Goal: Task Accomplishment & Management: Complete application form

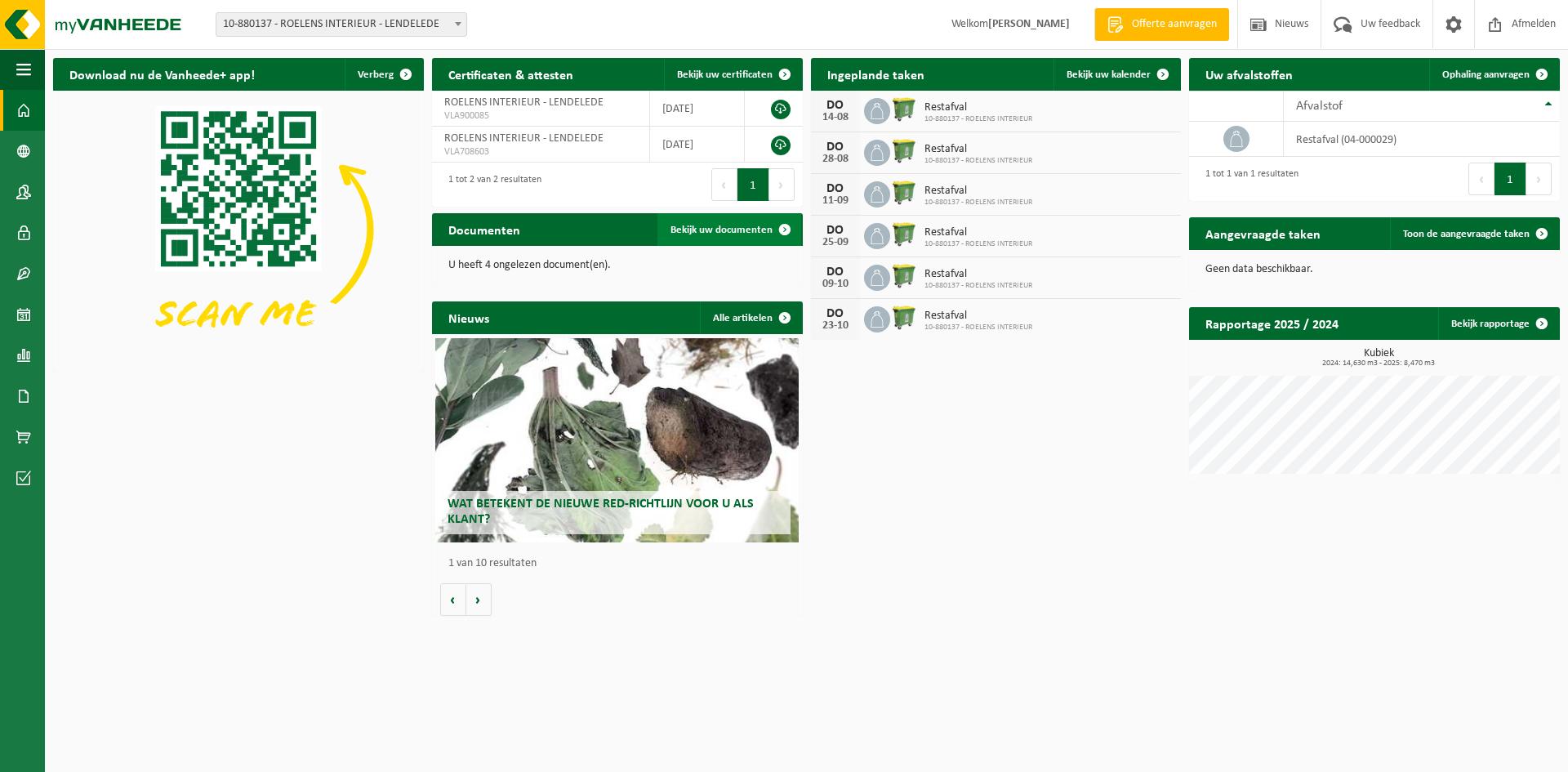
click at [742, 227] on span "Bekijk uw documenten" at bounding box center [722, 230] width 102 height 11
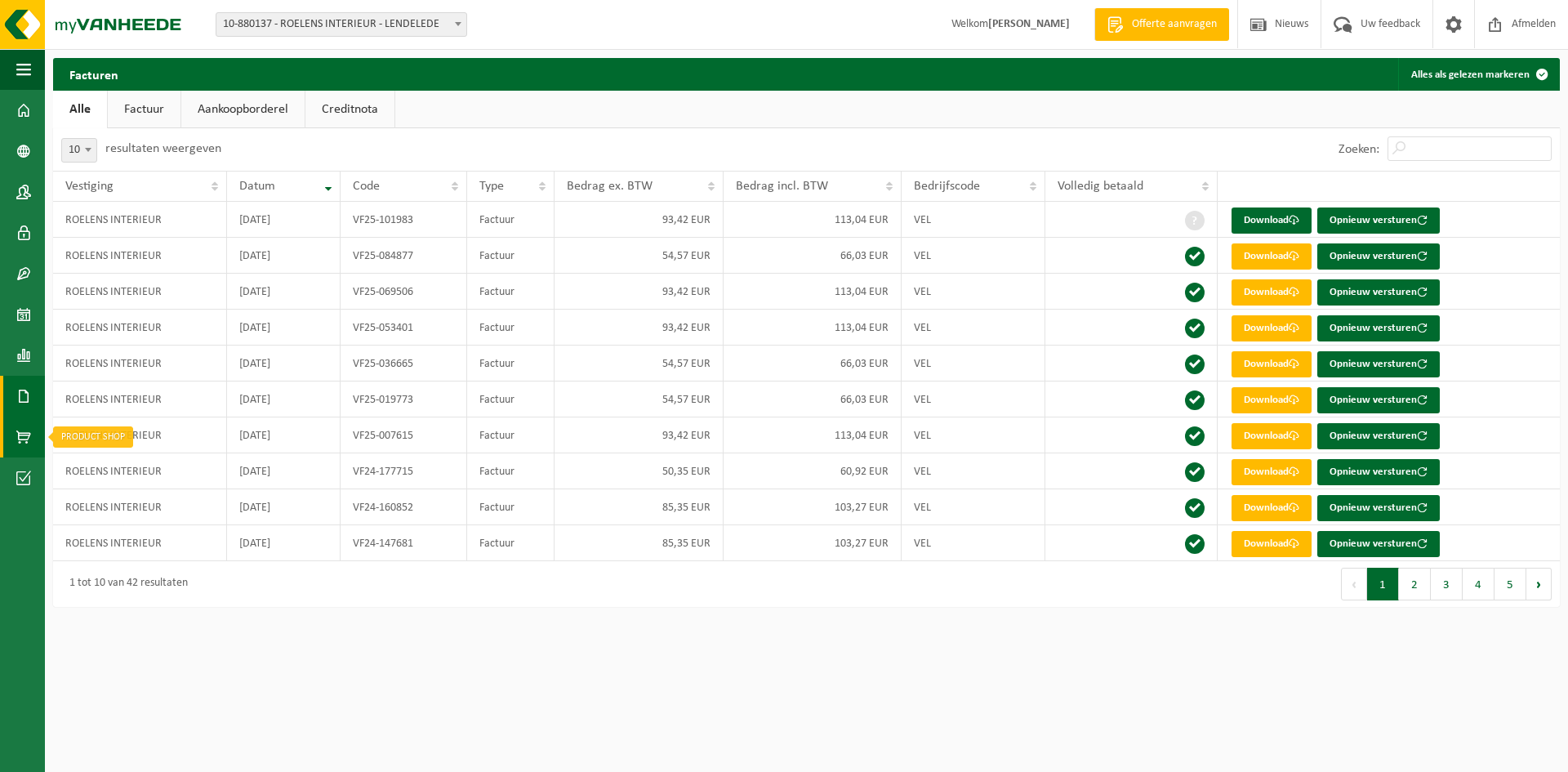
click at [17, 431] on span at bounding box center [24, 437] width 15 height 40
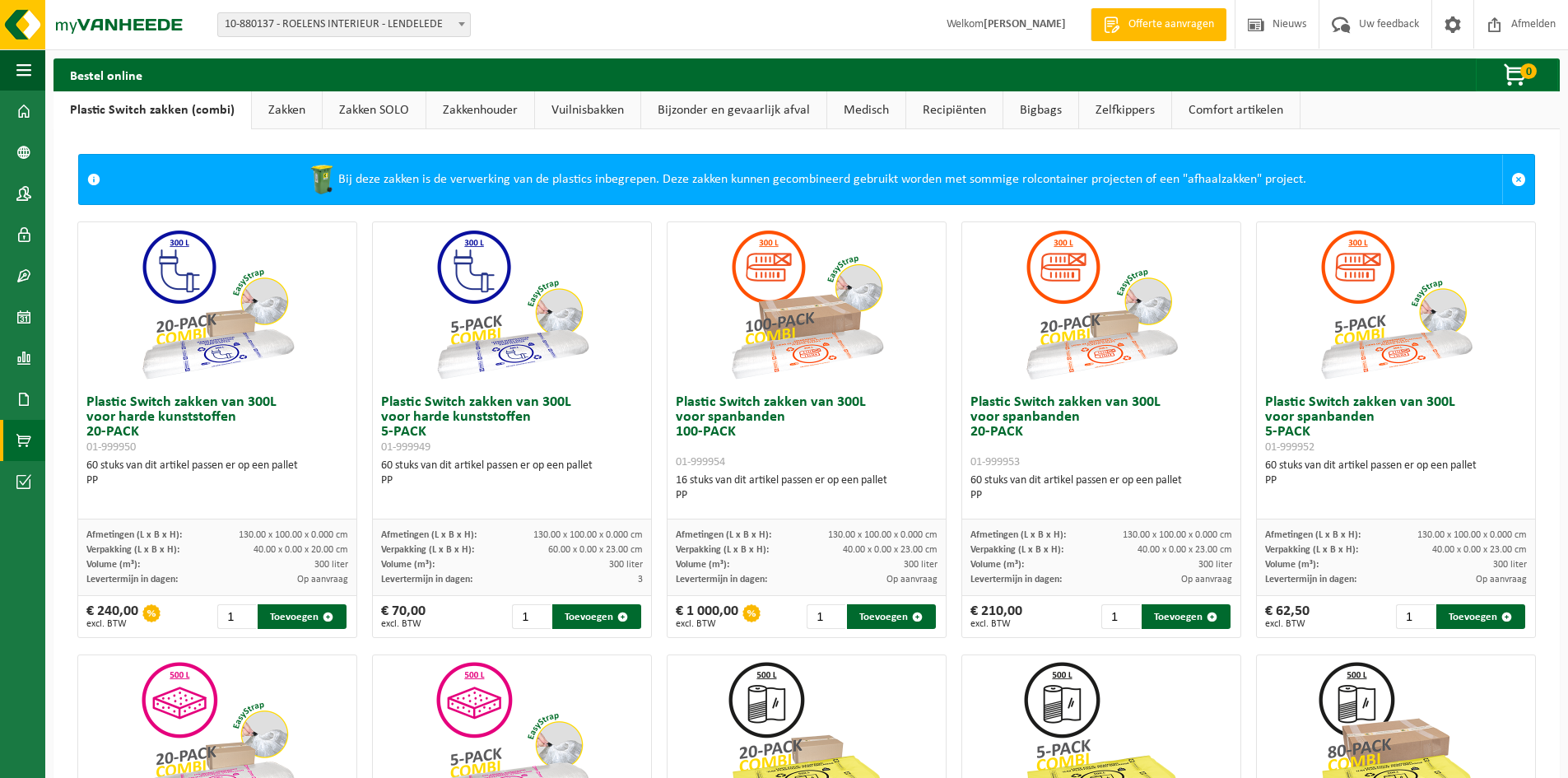
click at [607, 109] on link "Vuilnisbakken" at bounding box center [587, 110] width 106 height 38
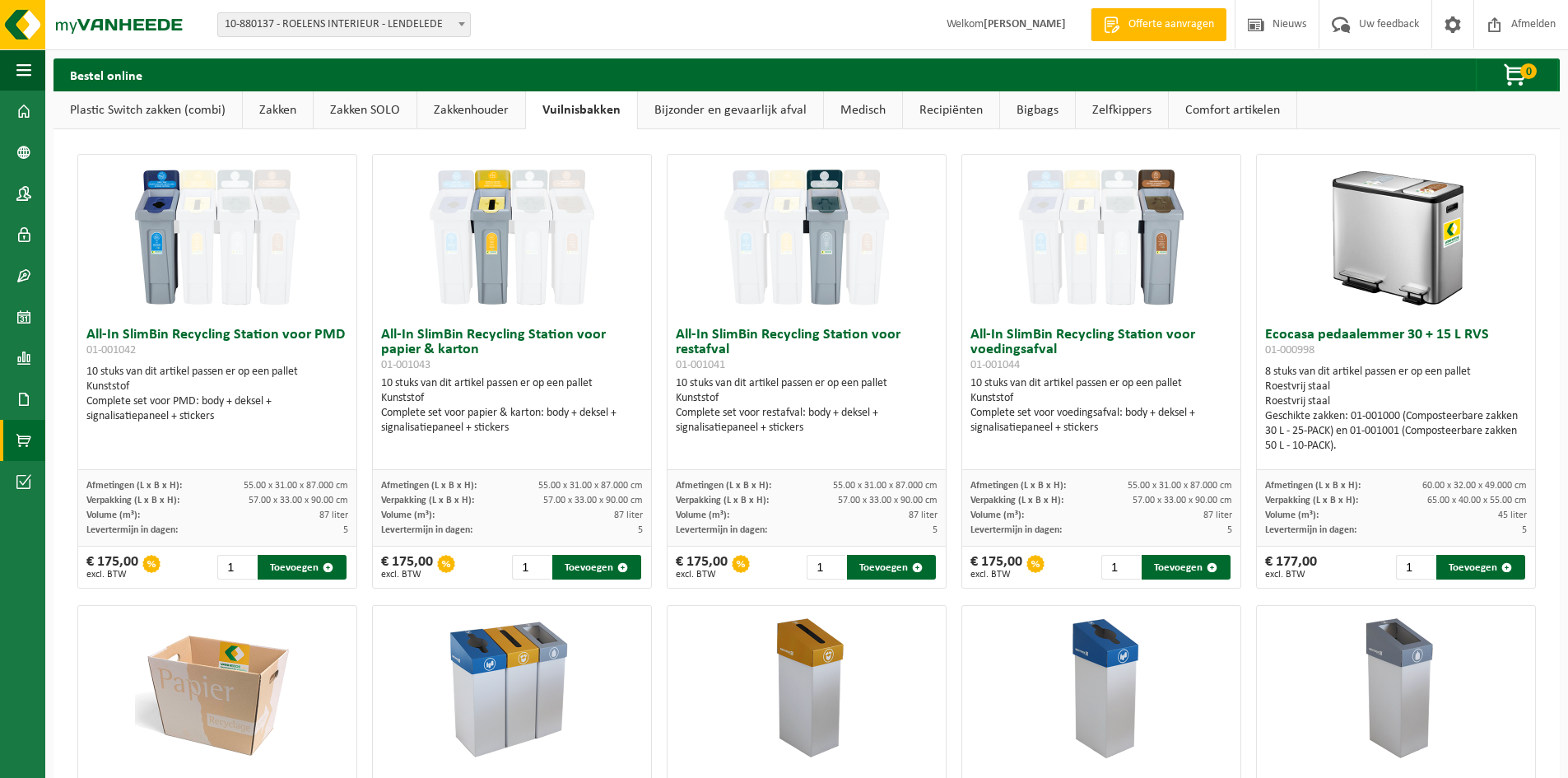
click at [293, 109] on link "Zakken" at bounding box center [278, 110] width 70 height 38
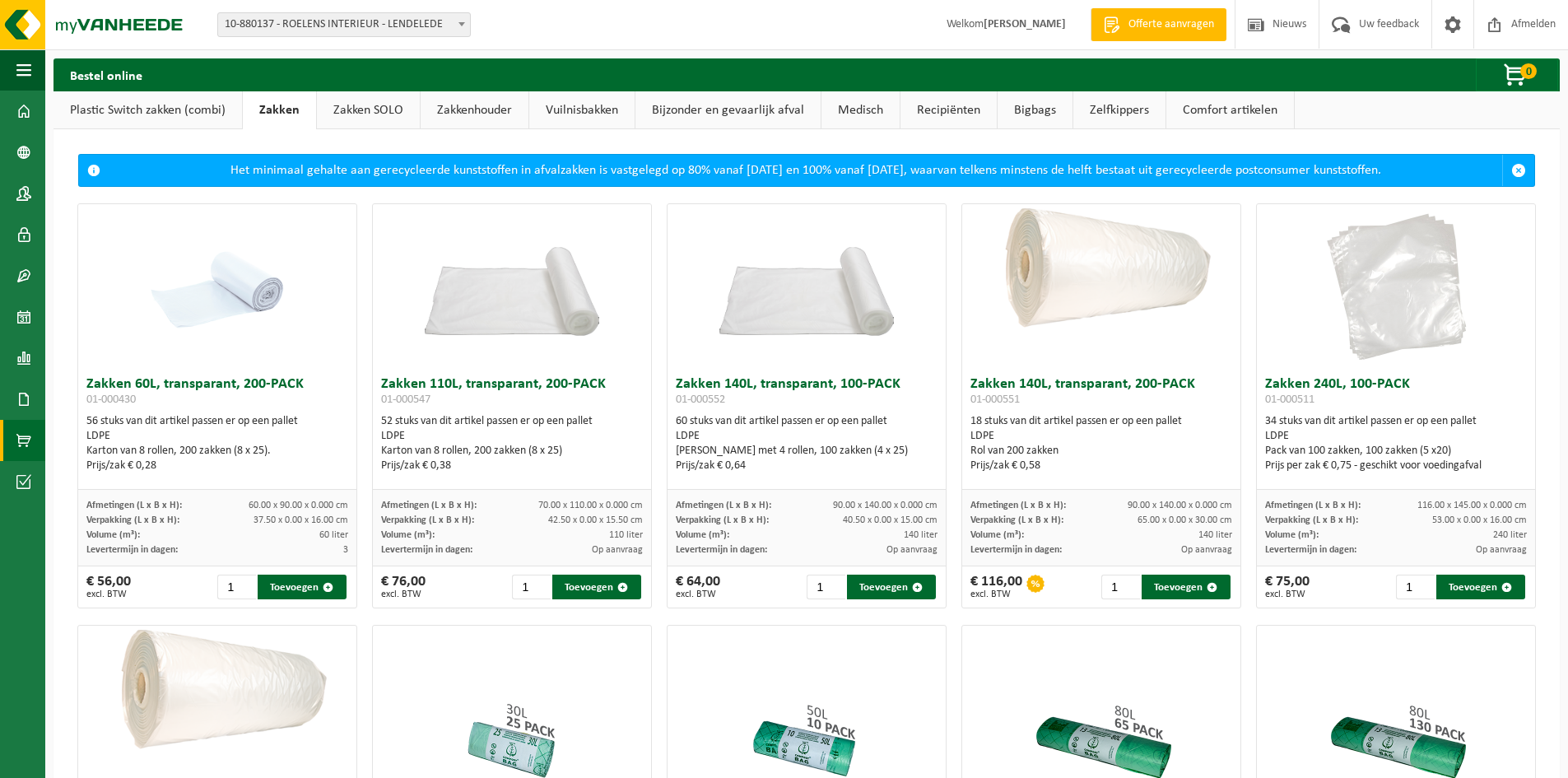
click at [344, 108] on link "Zakken SOLO" at bounding box center [368, 110] width 103 height 38
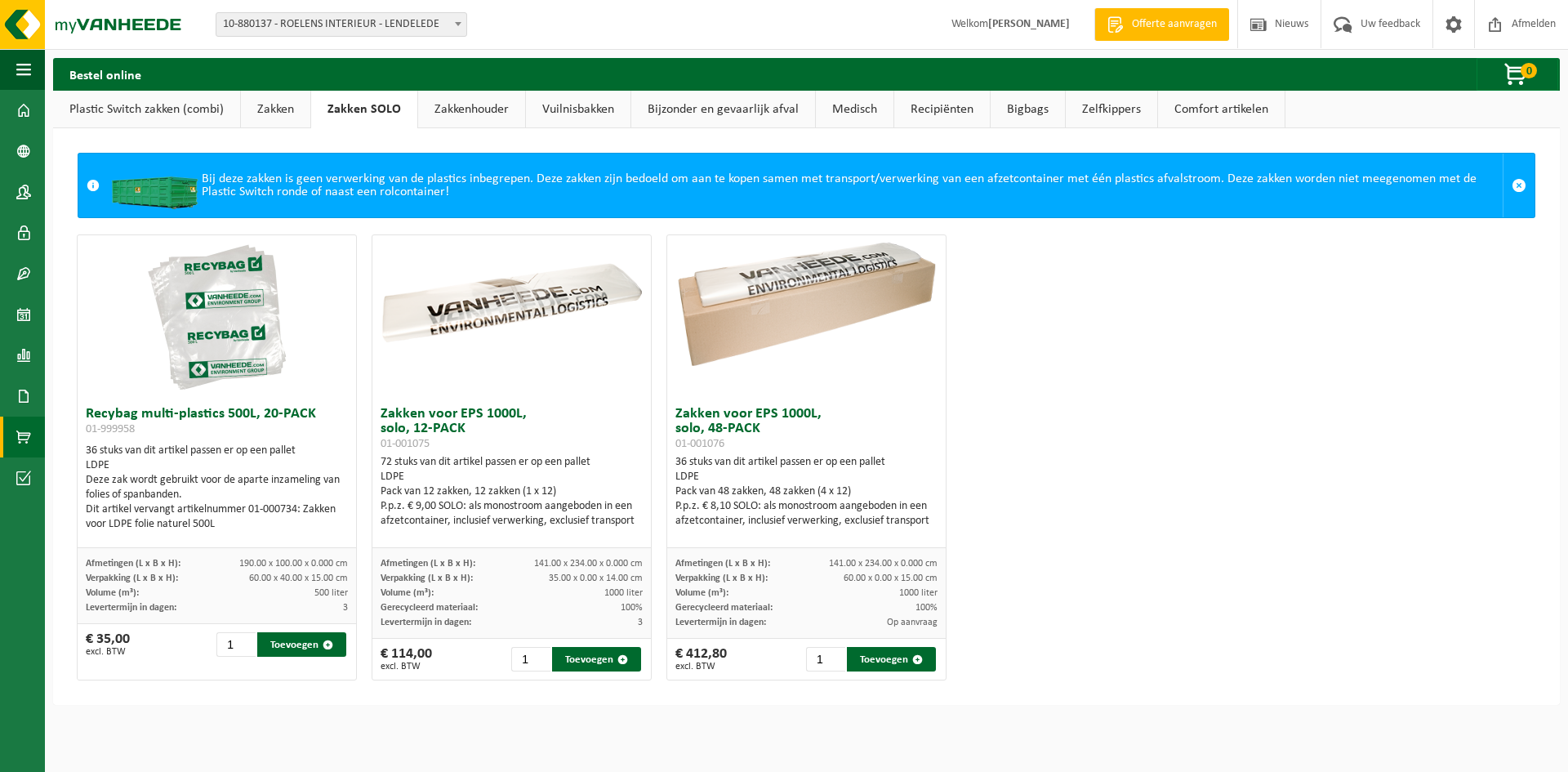
click at [183, 110] on link "Plastic Switch zakken (combi)" at bounding box center [146, 109] width 187 height 38
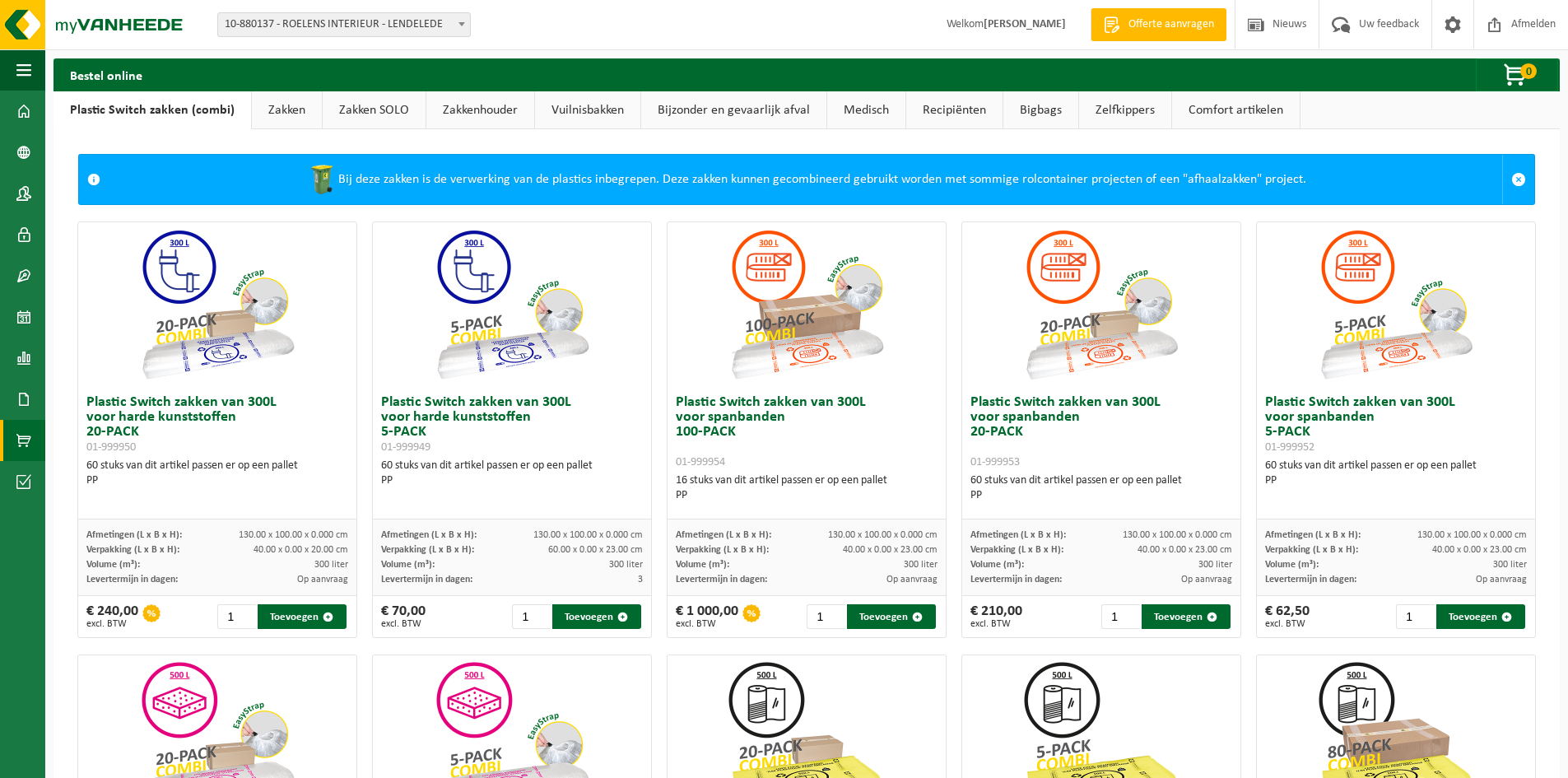
click at [1202, 108] on link "Comfort artikelen" at bounding box center [1236, 110] width 128 height 38
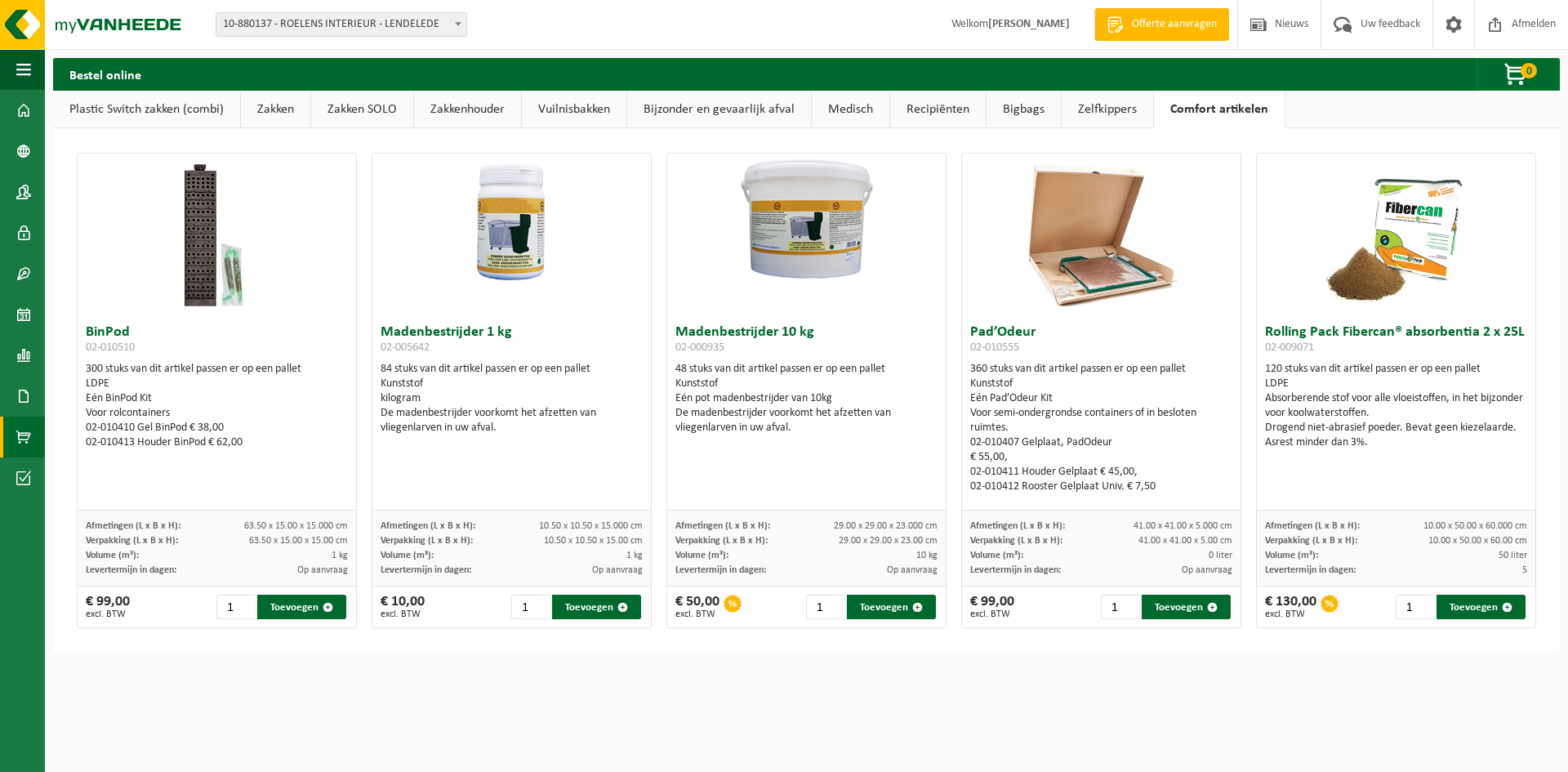
click at [1090, 119] on link "Zelfkippers" at bounding box center [1108, 109] width 92 height 38
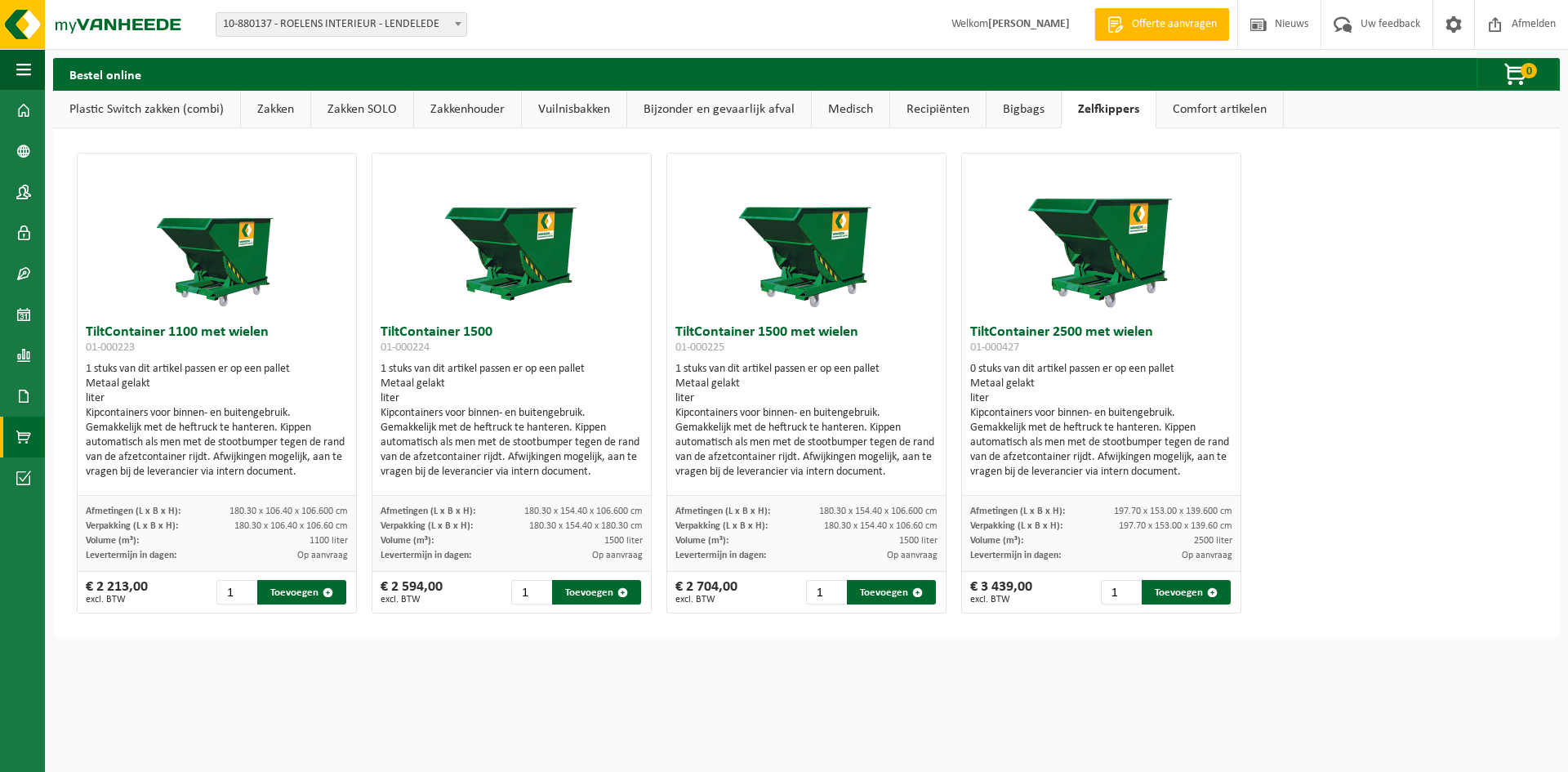
click at [1014, 113] on link "Bigbags" at bounding box center [1023, 109] width 74 height 38
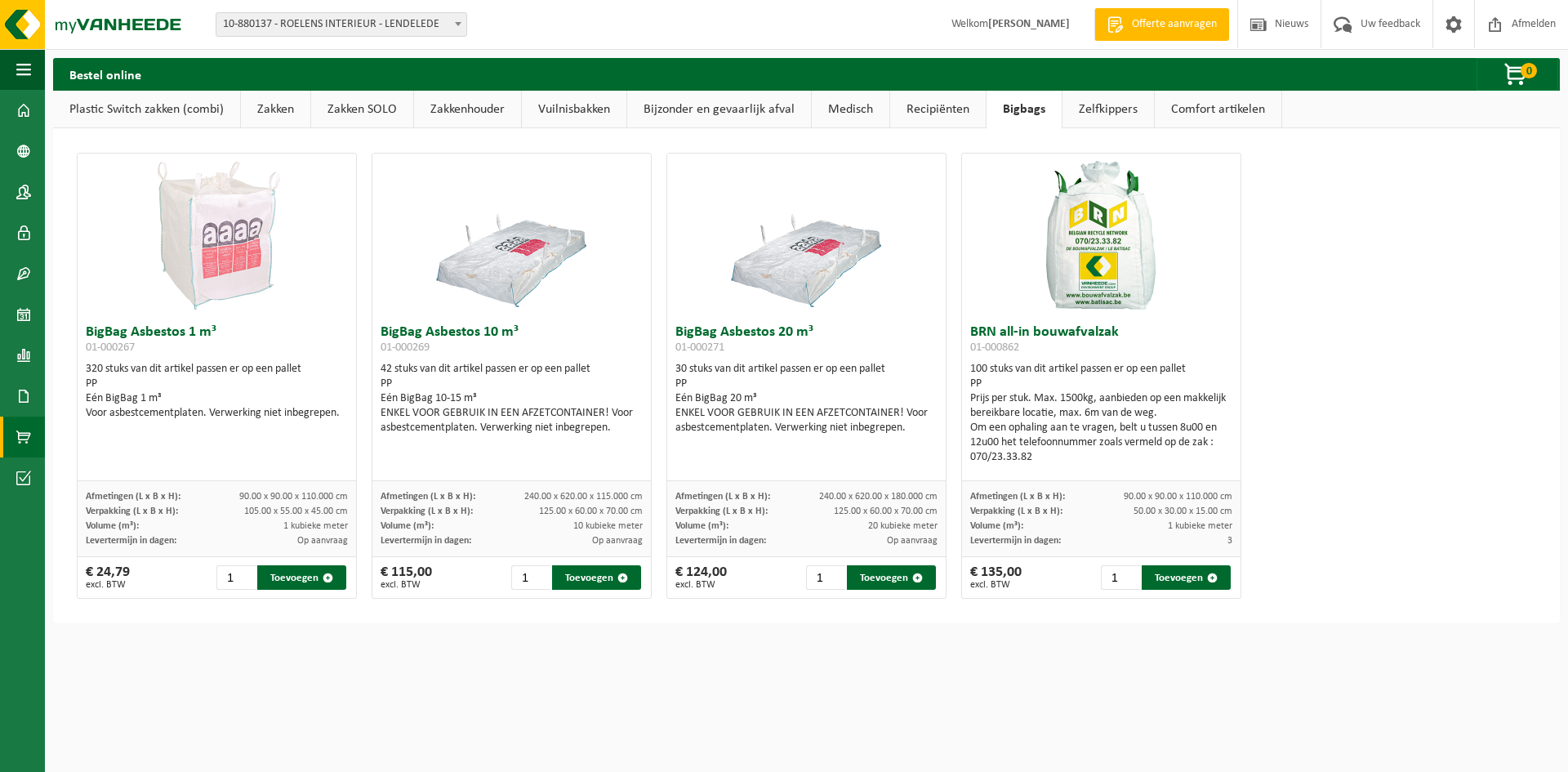
click at [961, 111] on link "Recipiënten" at bounding box center [938, 109] width 96 height 38
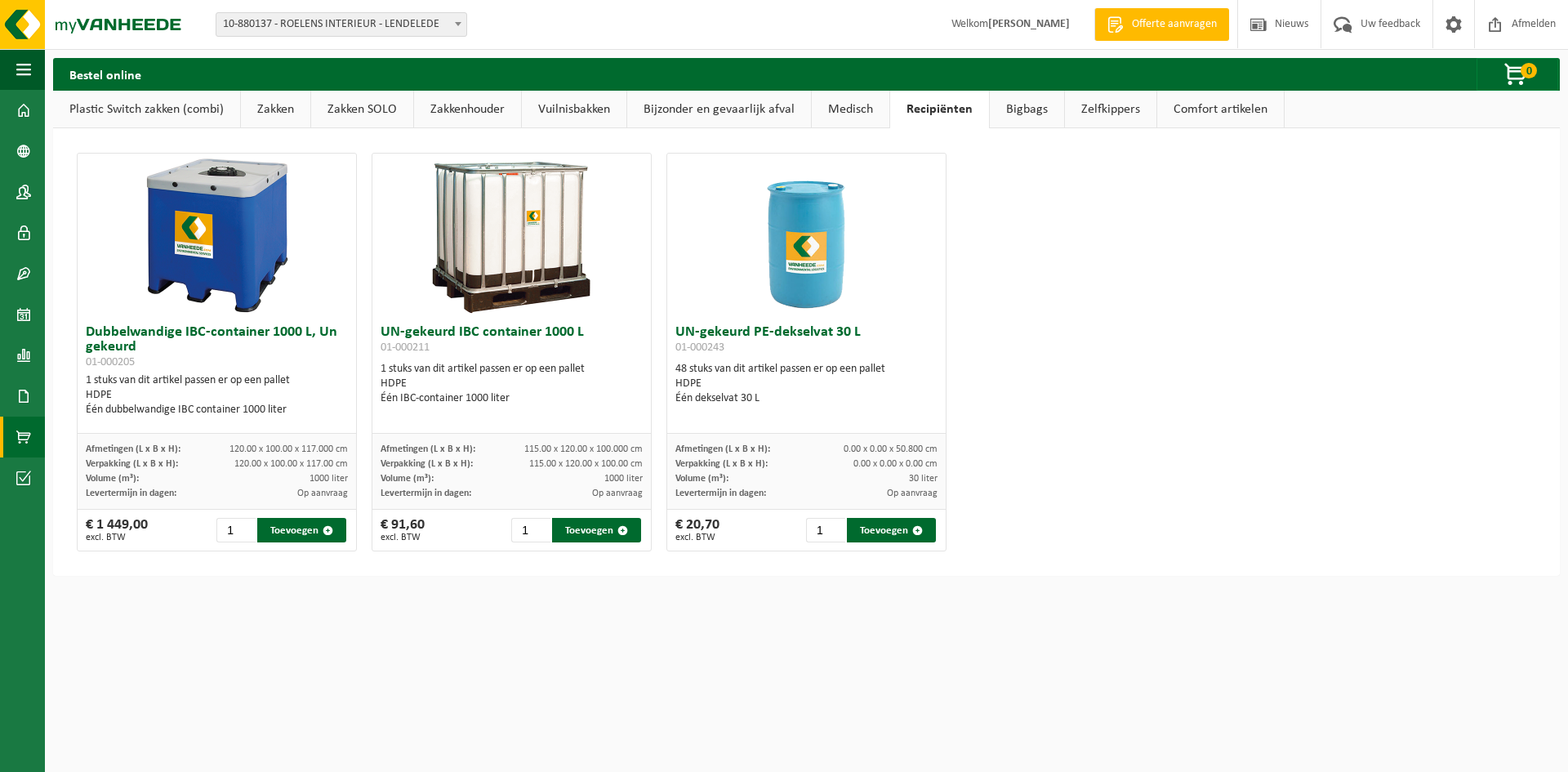
click at [847, 105] on link "Medisch" at bounding box center [850, 109] width 77 height 38
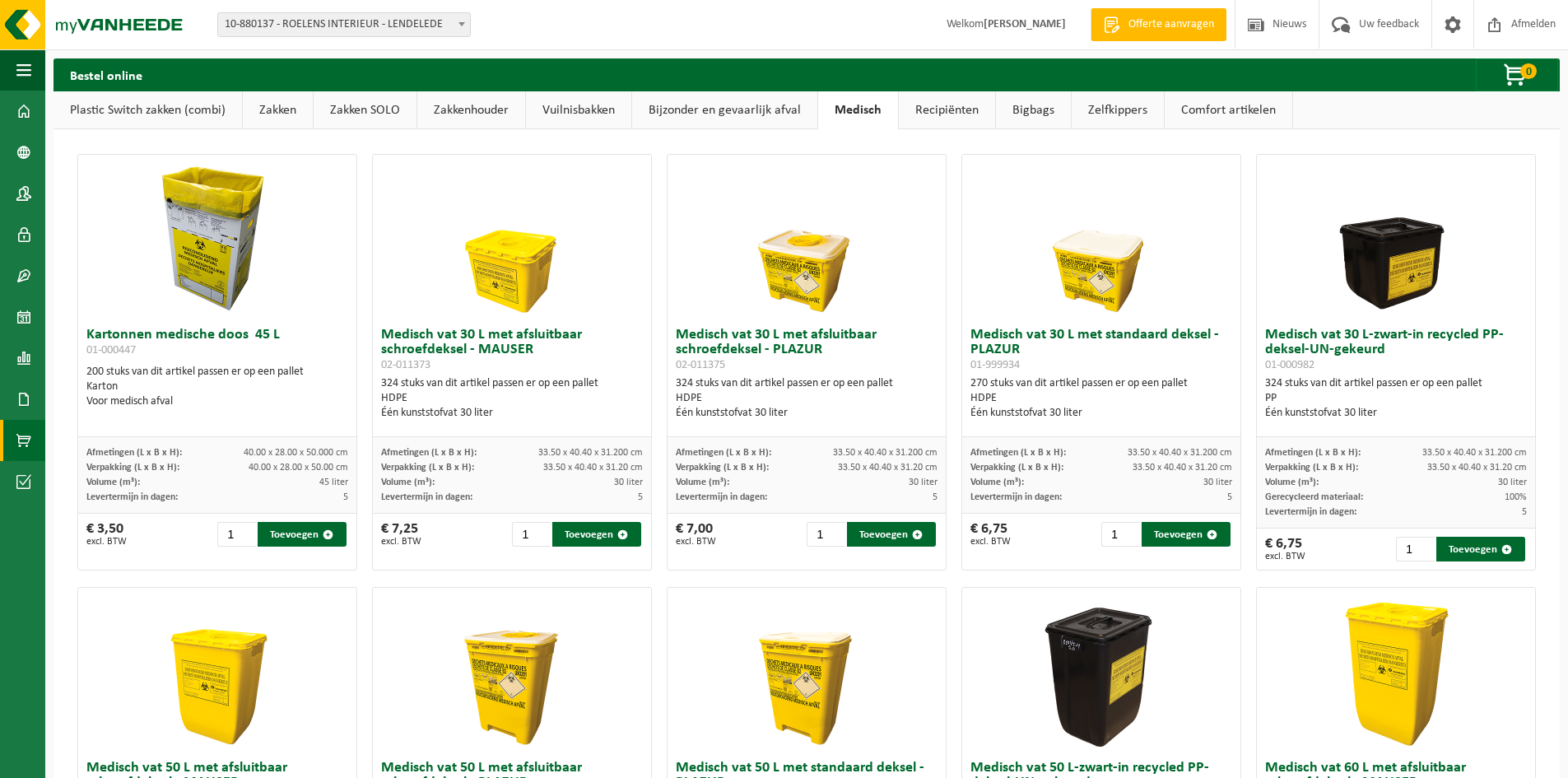
click at [742, 97] on link "Bijzonder en gevaarlijk afval" at bounding box center [724, 110] width 185 height 38
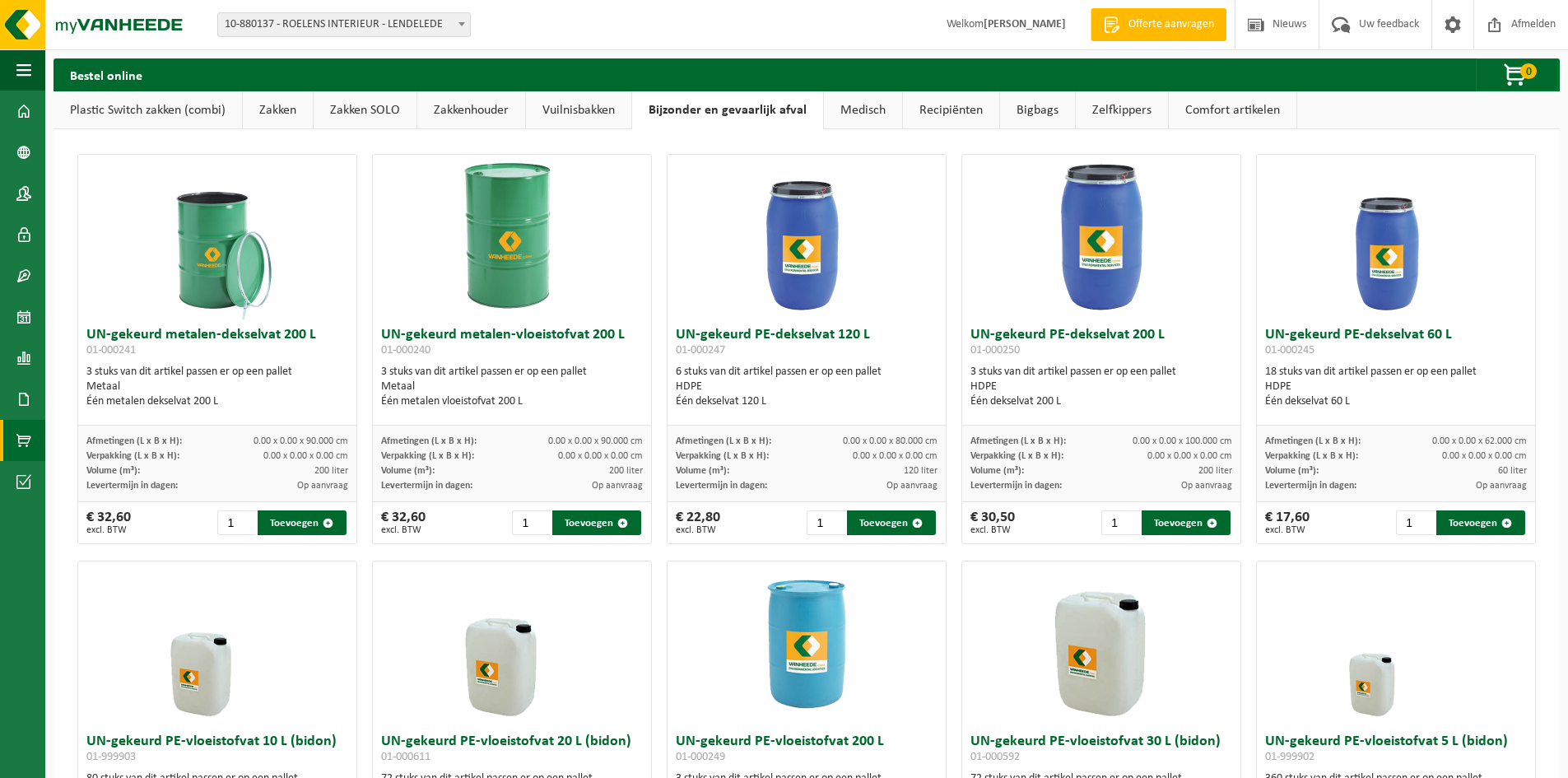
click at [565, 108] on link "Vuilnisbakken" at bounding box center [579, 110] width 106 height 38
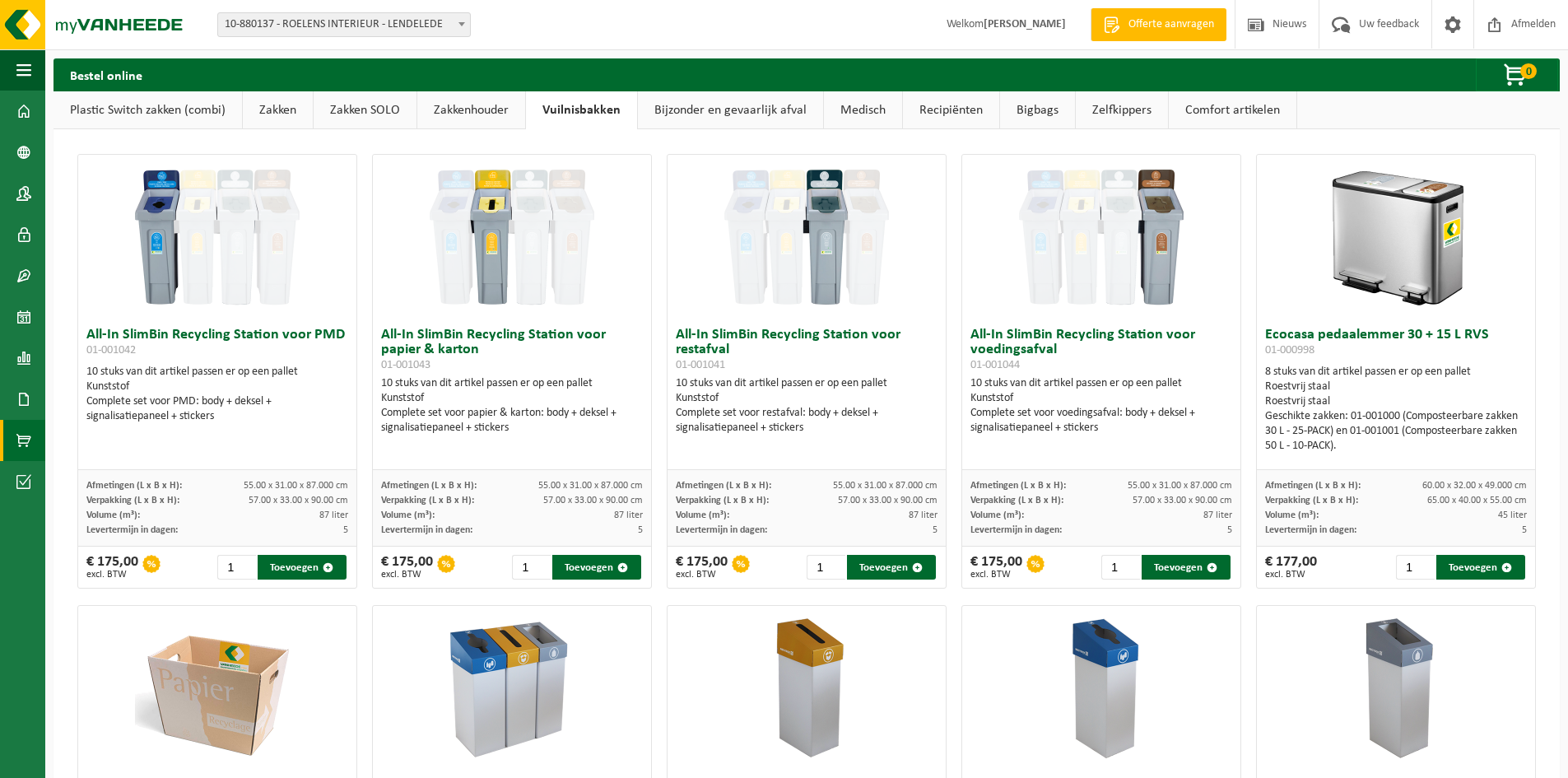
click at [485, 112] on link "Zakkenhouder" at bounding box center [471, 110] width 108 height 38
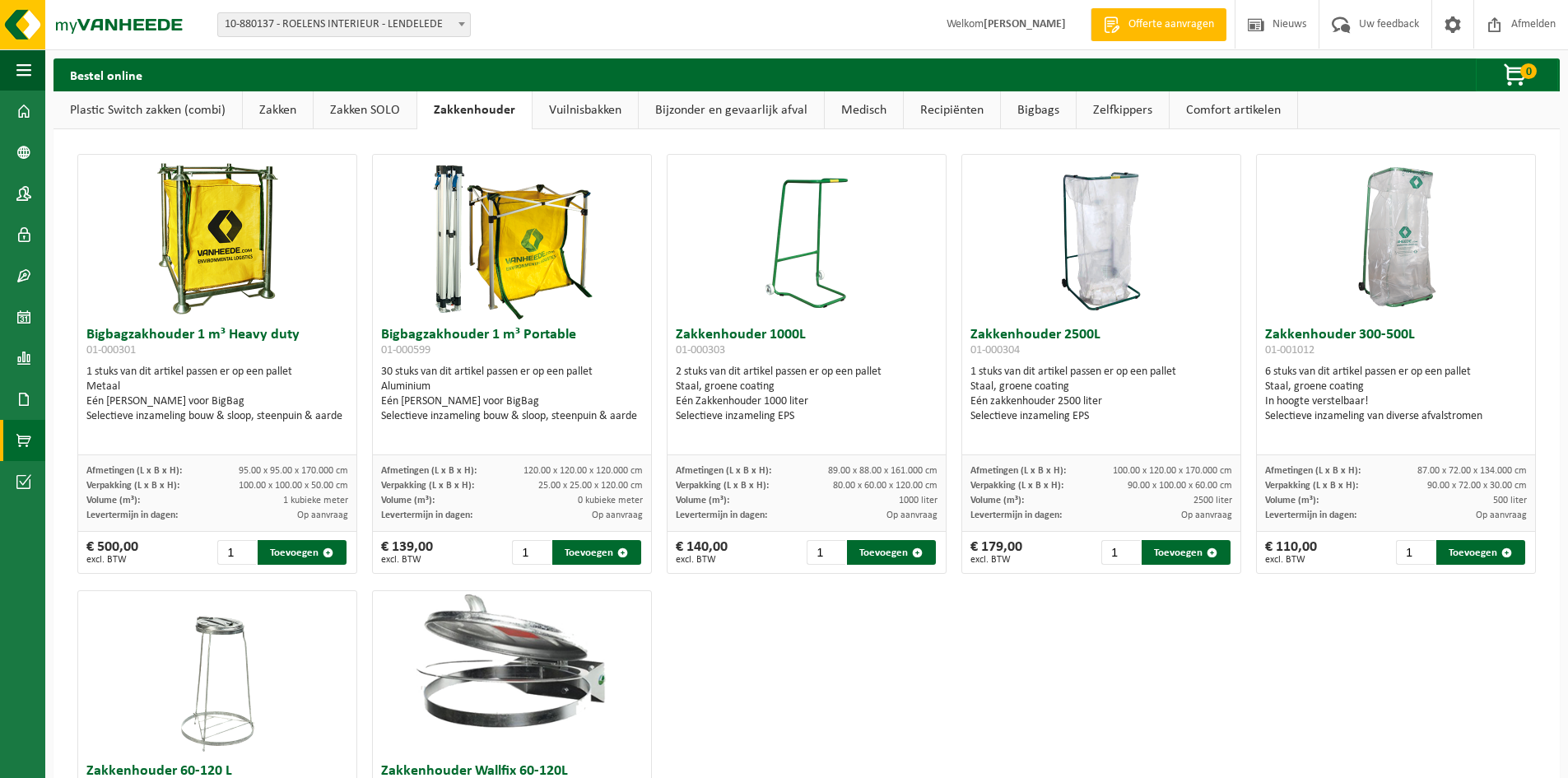
click at [377, 108] on link "Zakken SOLO" at bounding box center [365, 110] width 103 height 38
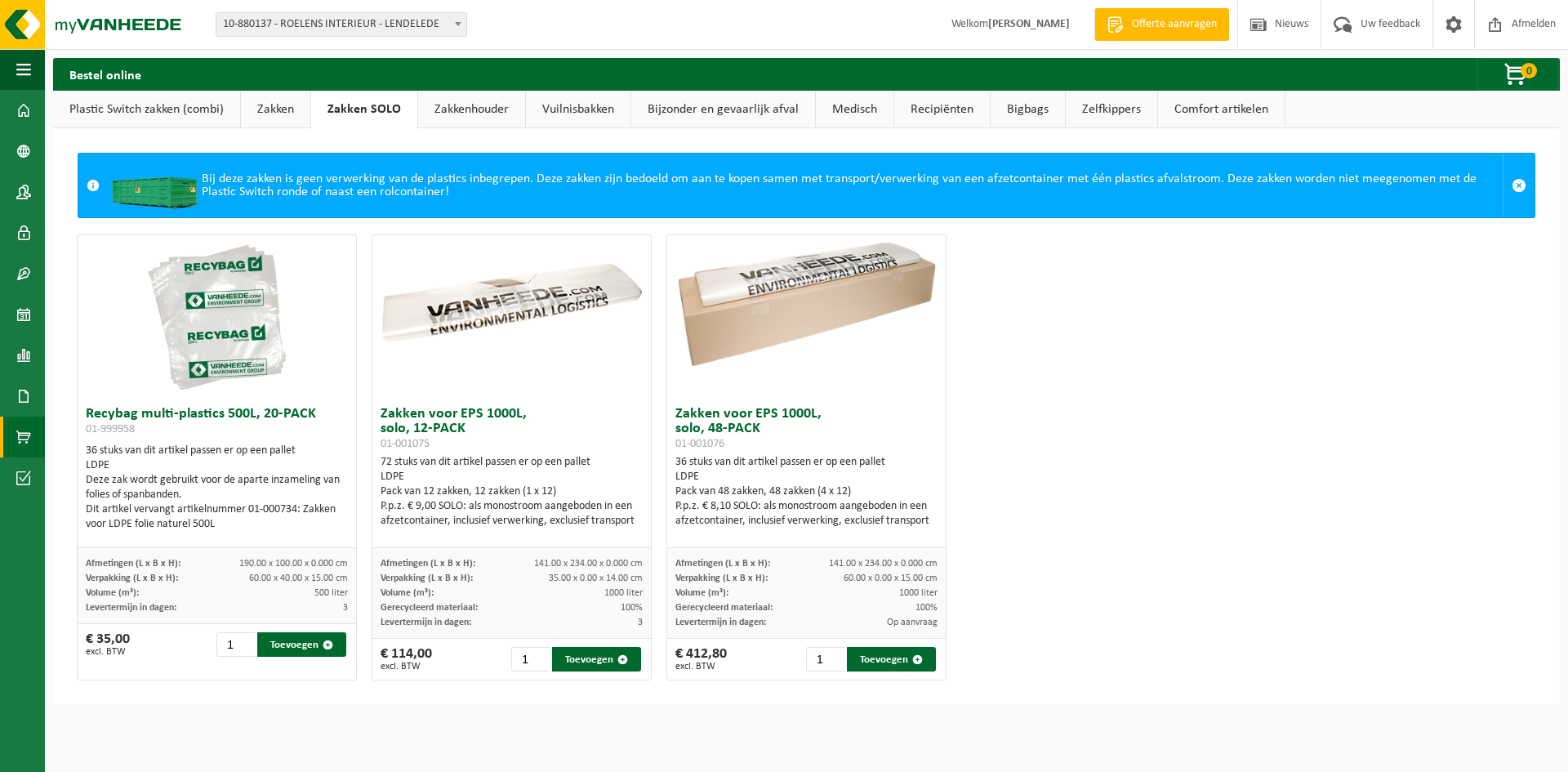
click at [1182, 31] on span "Offerte aanvragen" at bounding box center [1174, 25] width 93 height 17
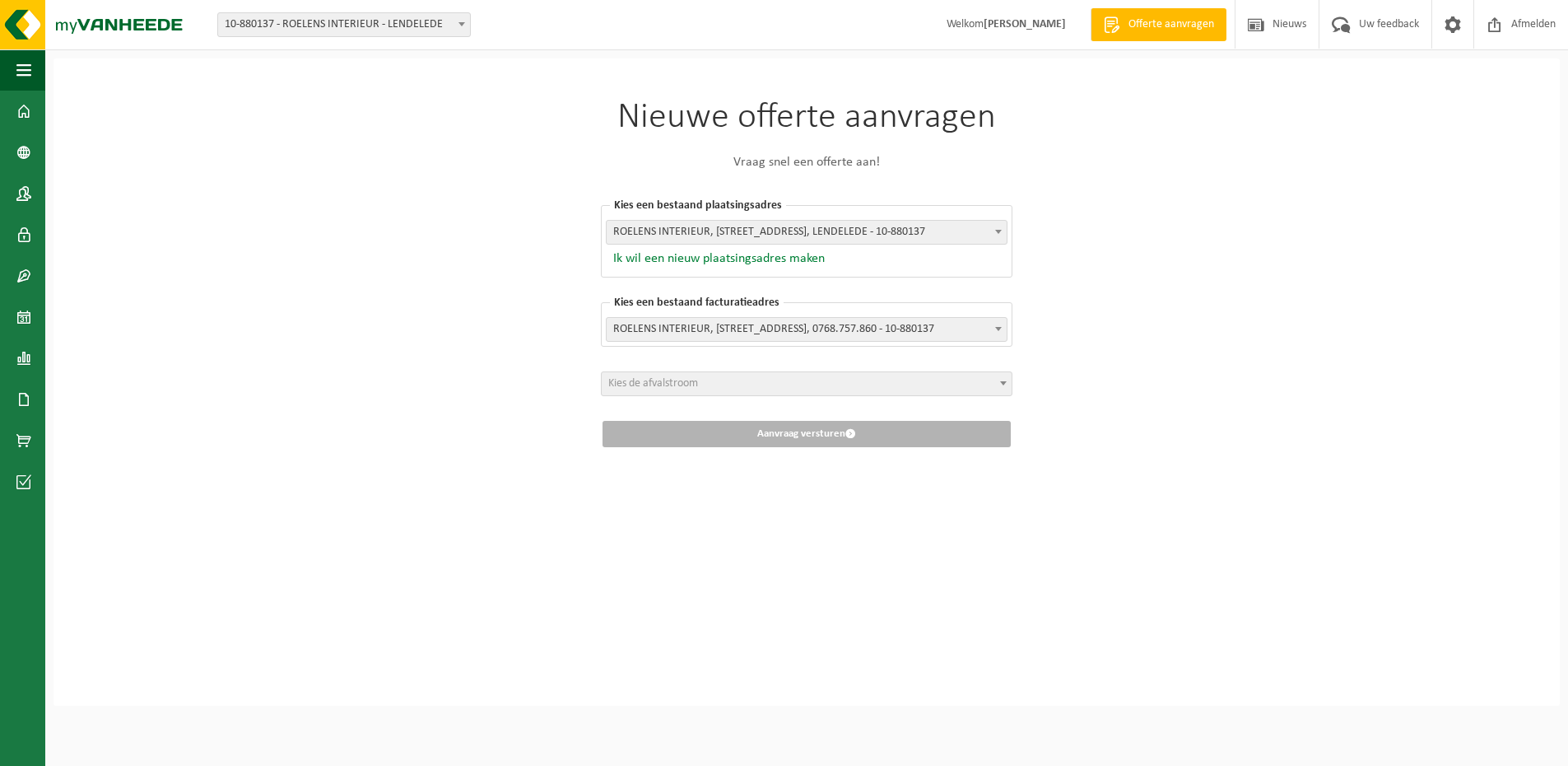
click at [731, 262] on button "Ik wil een nieuw plaatsingsadres maken" at bounding box center [715, 258] width 219 height 17
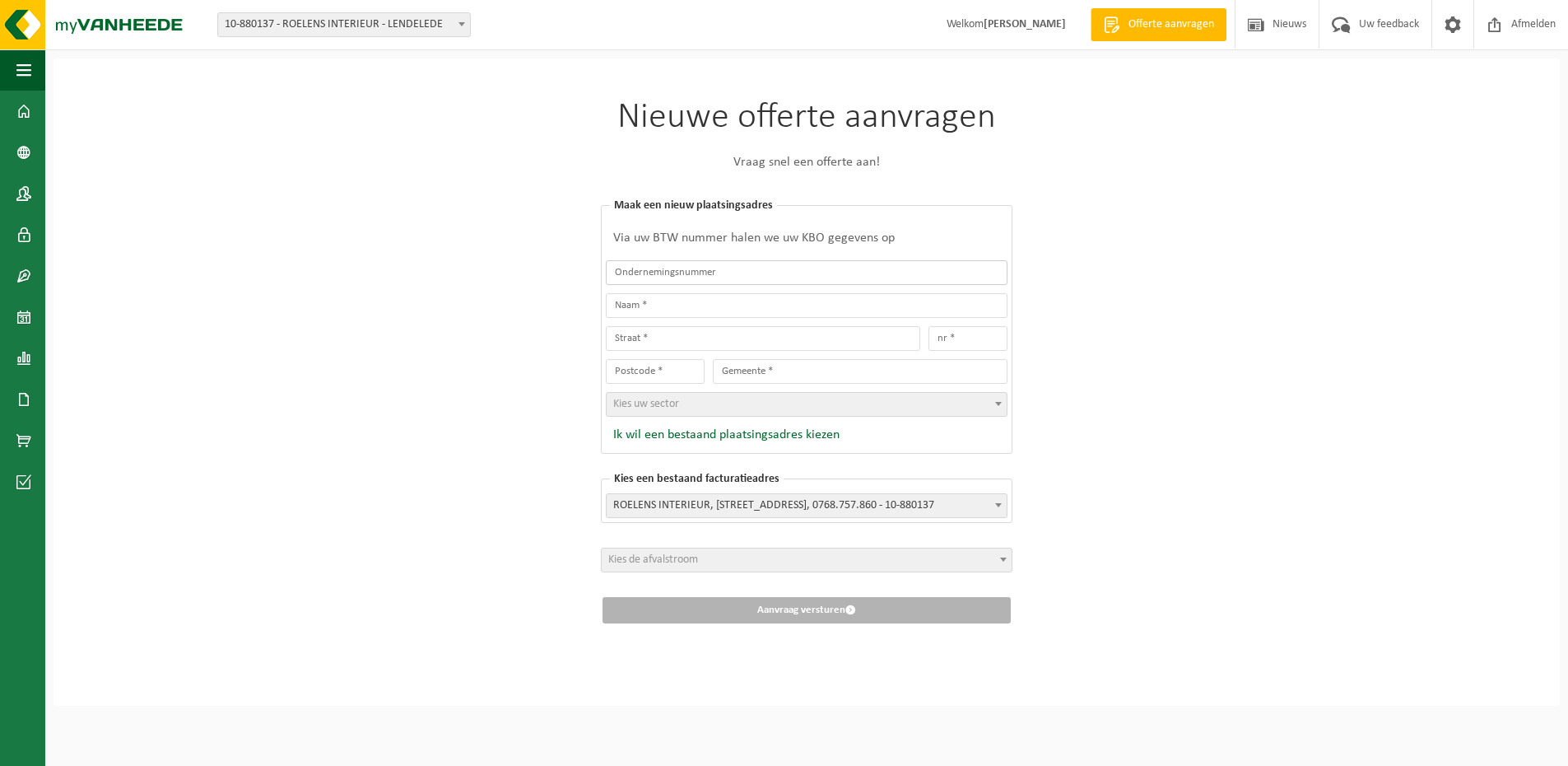
click at [728, 269] on input "text" at bounding box center [807, 272] width 402 height 25
type input "0768757860"
type input "ROELENS, MATTHIAS"
type input "GROENSTRAAT"
type input "14"
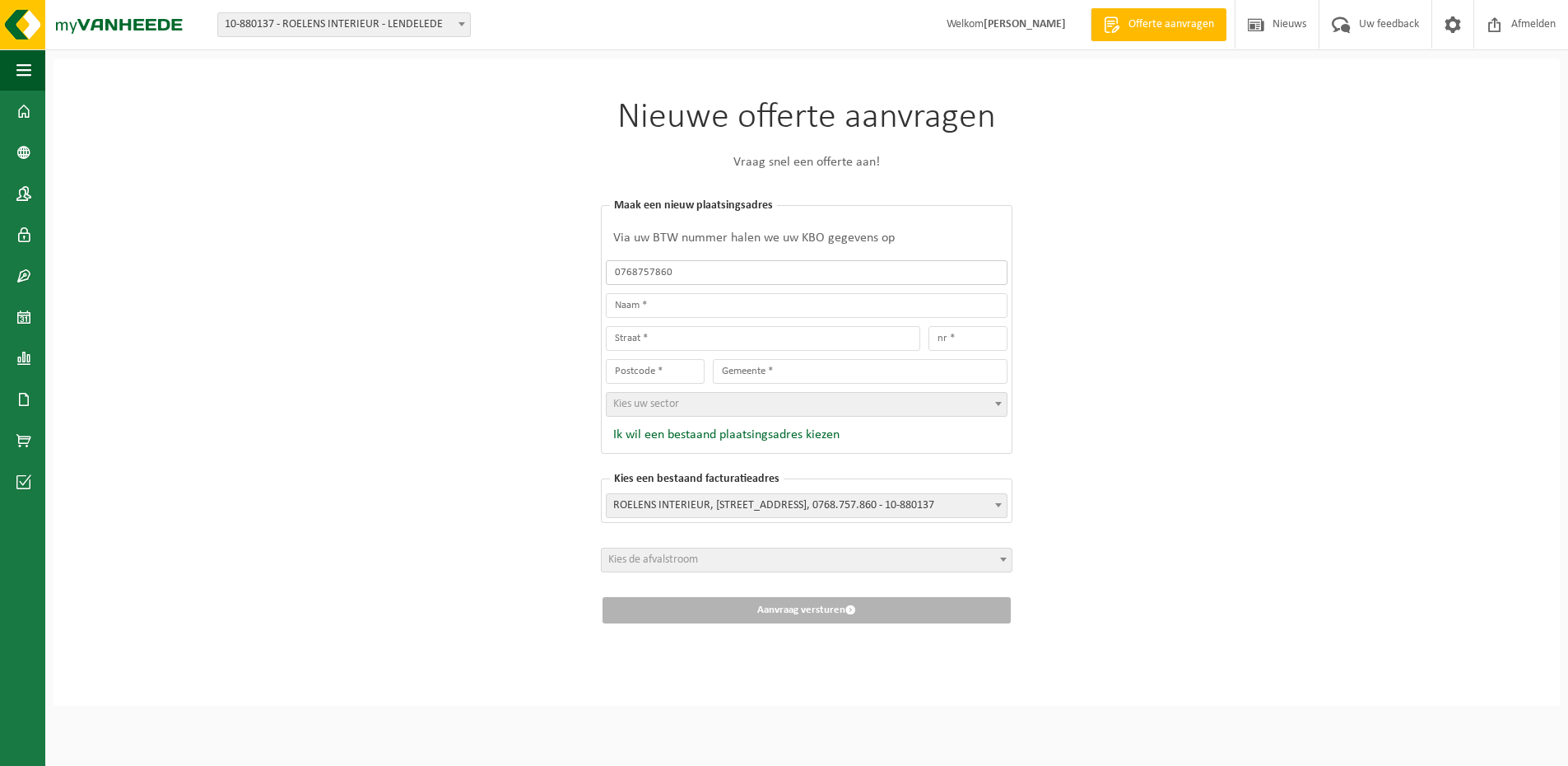
type input "8860"
type input "LENDELEDE"
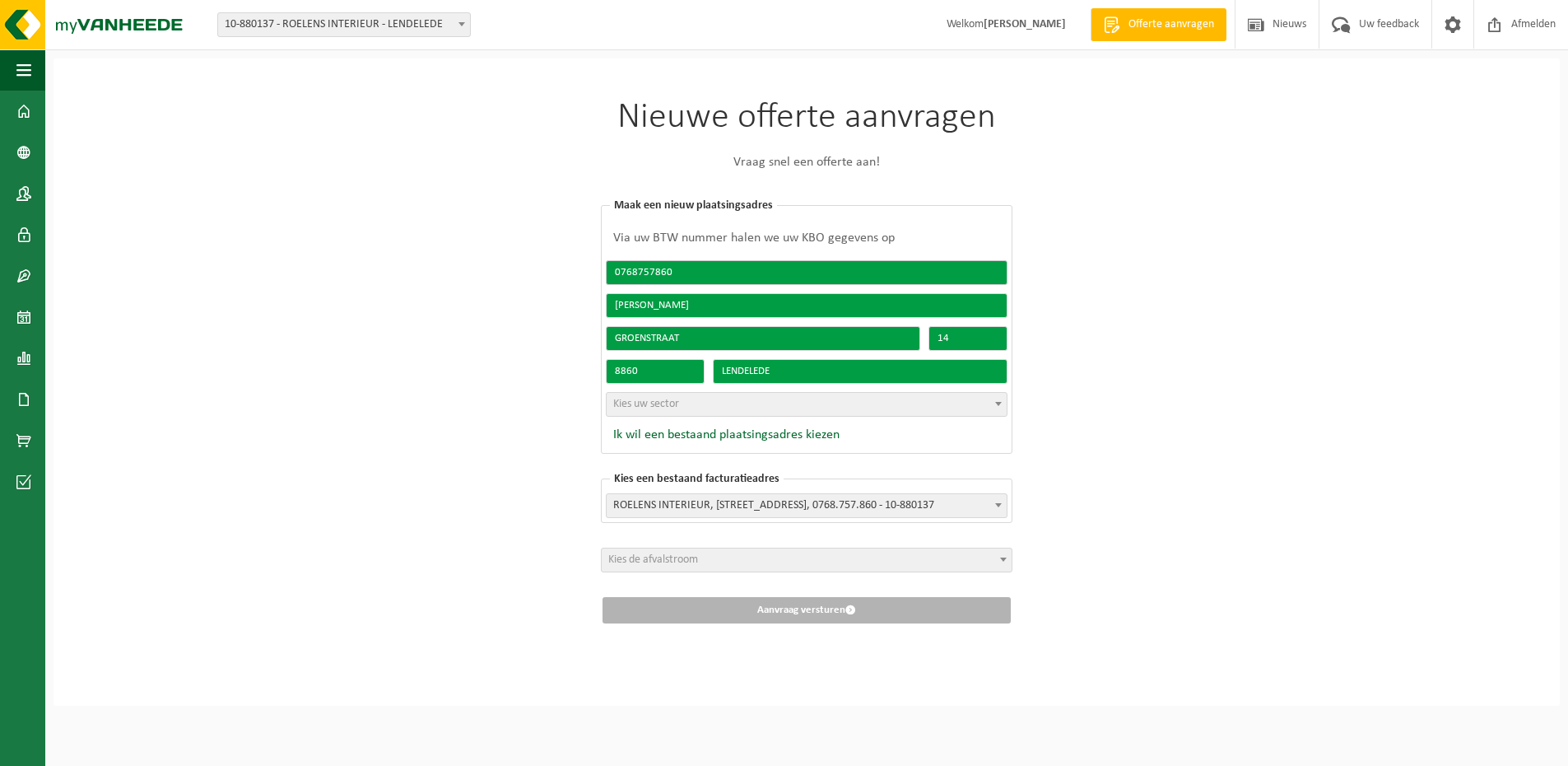
type input "0768757860"
click at [752, 407] on span "Kies uw sector" at bounding box center [807, 404] width 400 height 23
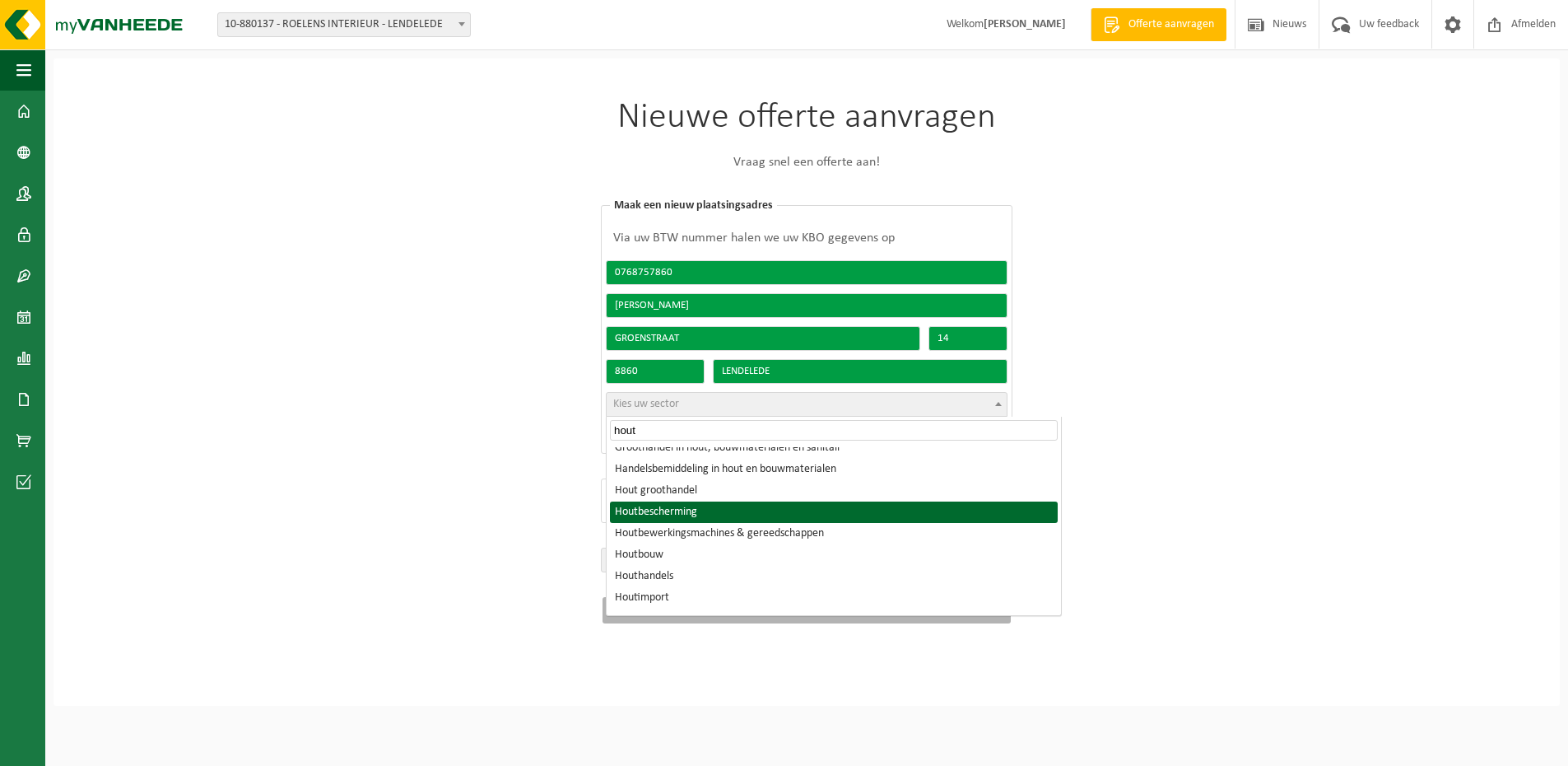
scroll to position [83, 0]
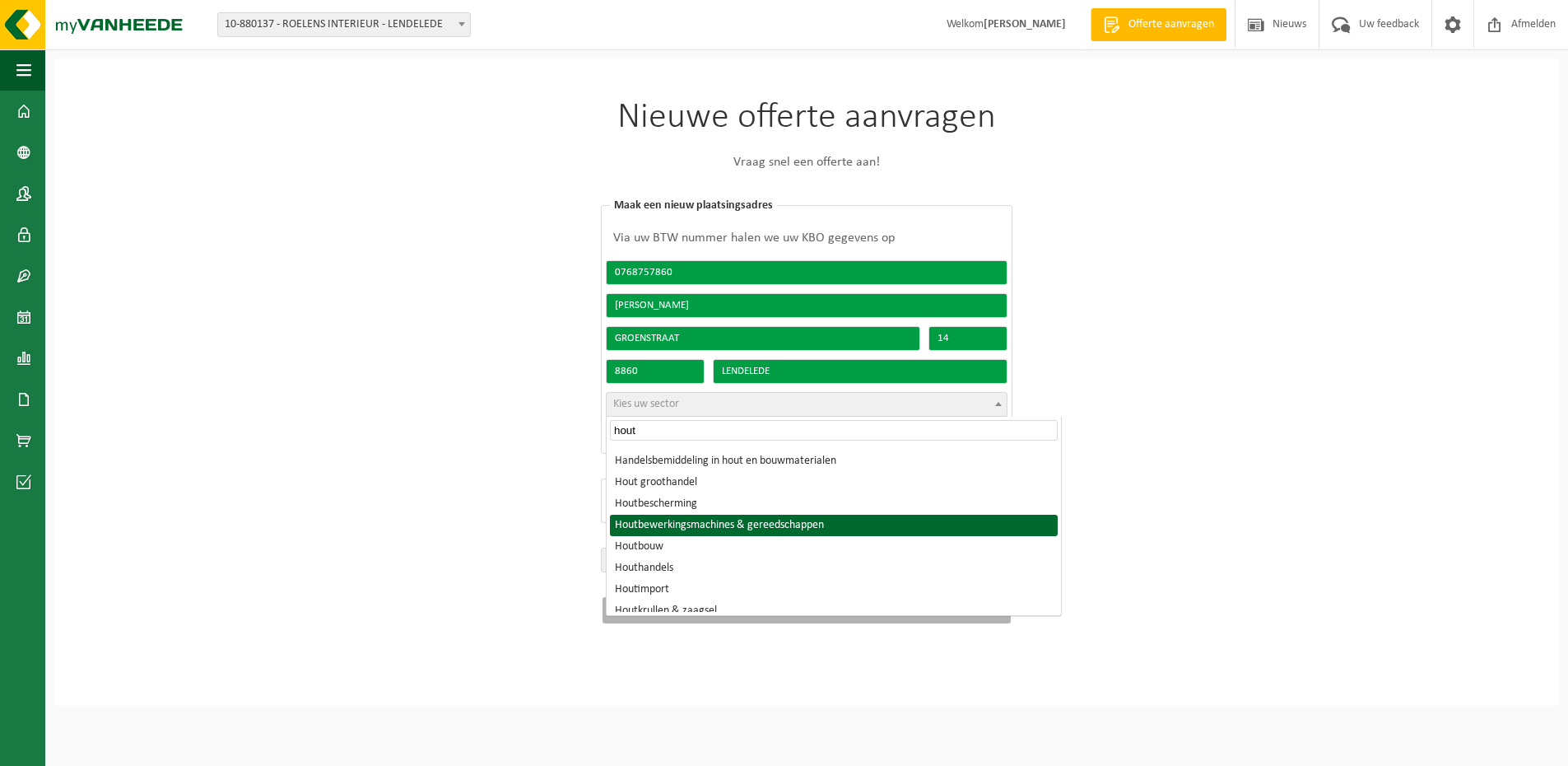
type input "hout"
select select "1289"
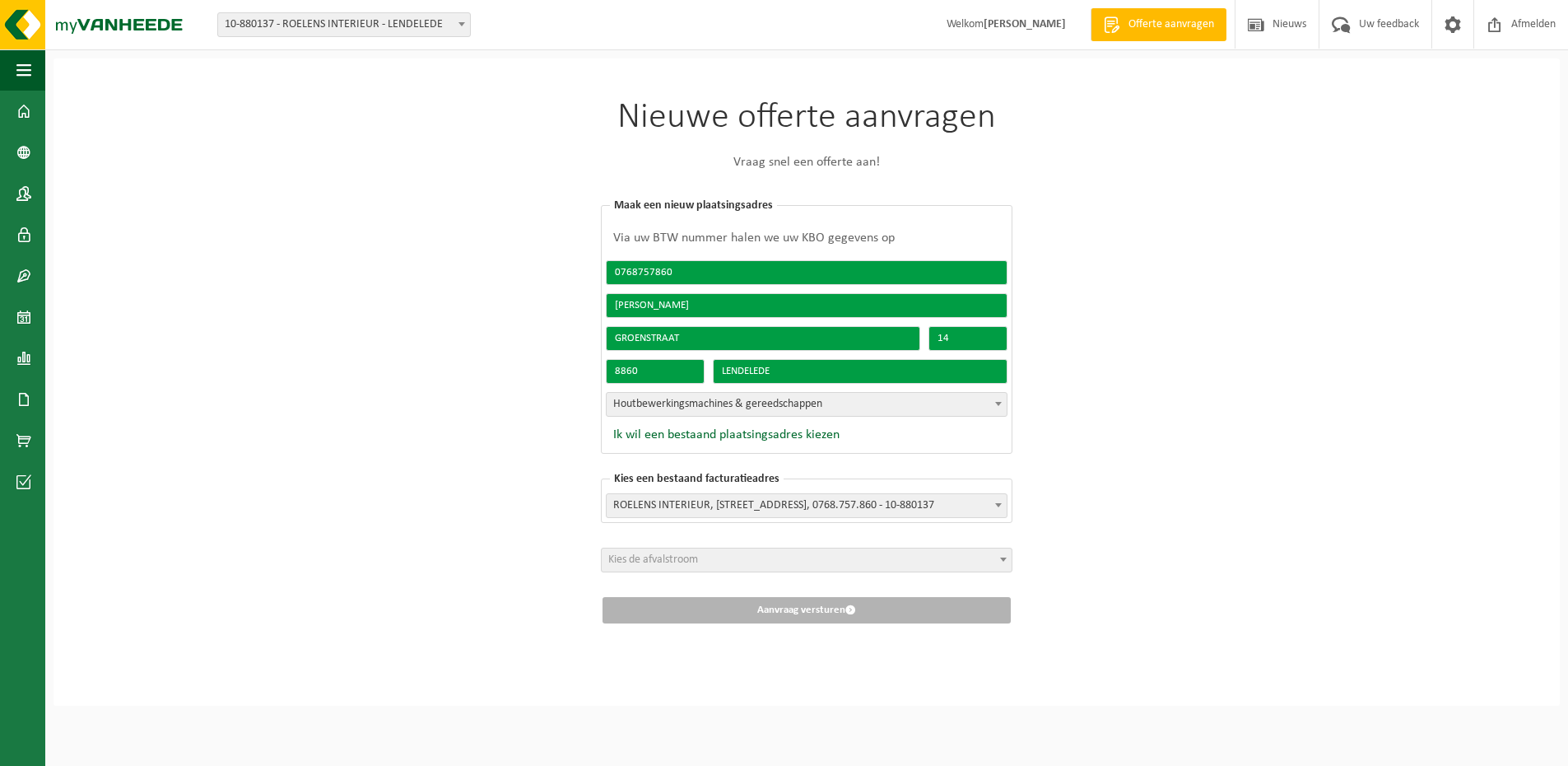
click at [814, 557] on span "Kies de afvalstroom" at bounding box center [807, 560] width 410 height 23
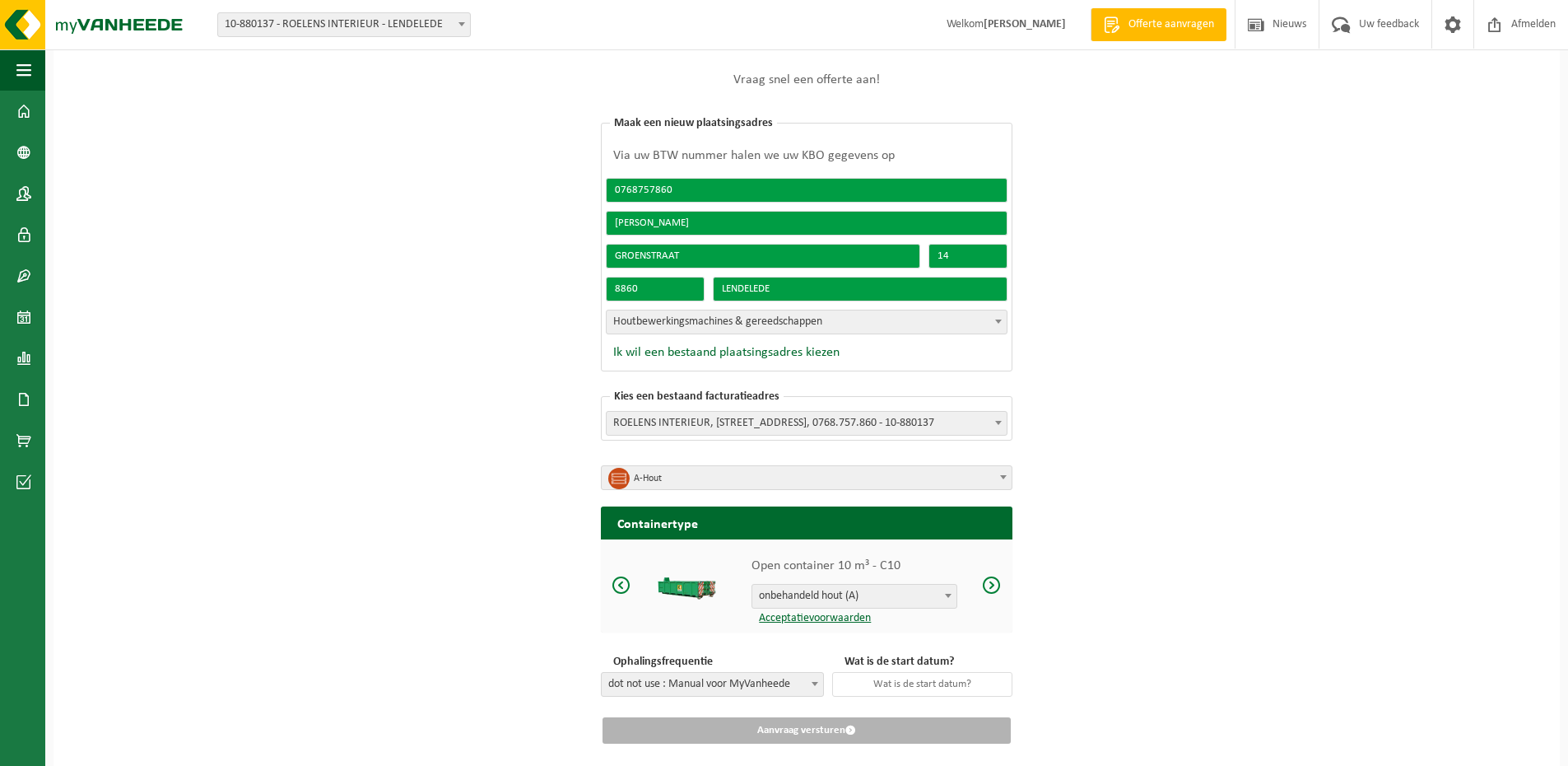
click at [942, 602] on span at bounding box center [948, 596] width 17 height 21
drag, startPoint x: 858, startPoint y: 596, endPoint x: 780, endPoint y: 540, distance: 96.0
click at [857, 596] on span "onbehandeld hout (A)" at bounding box center [855, 596] width 204 height 23
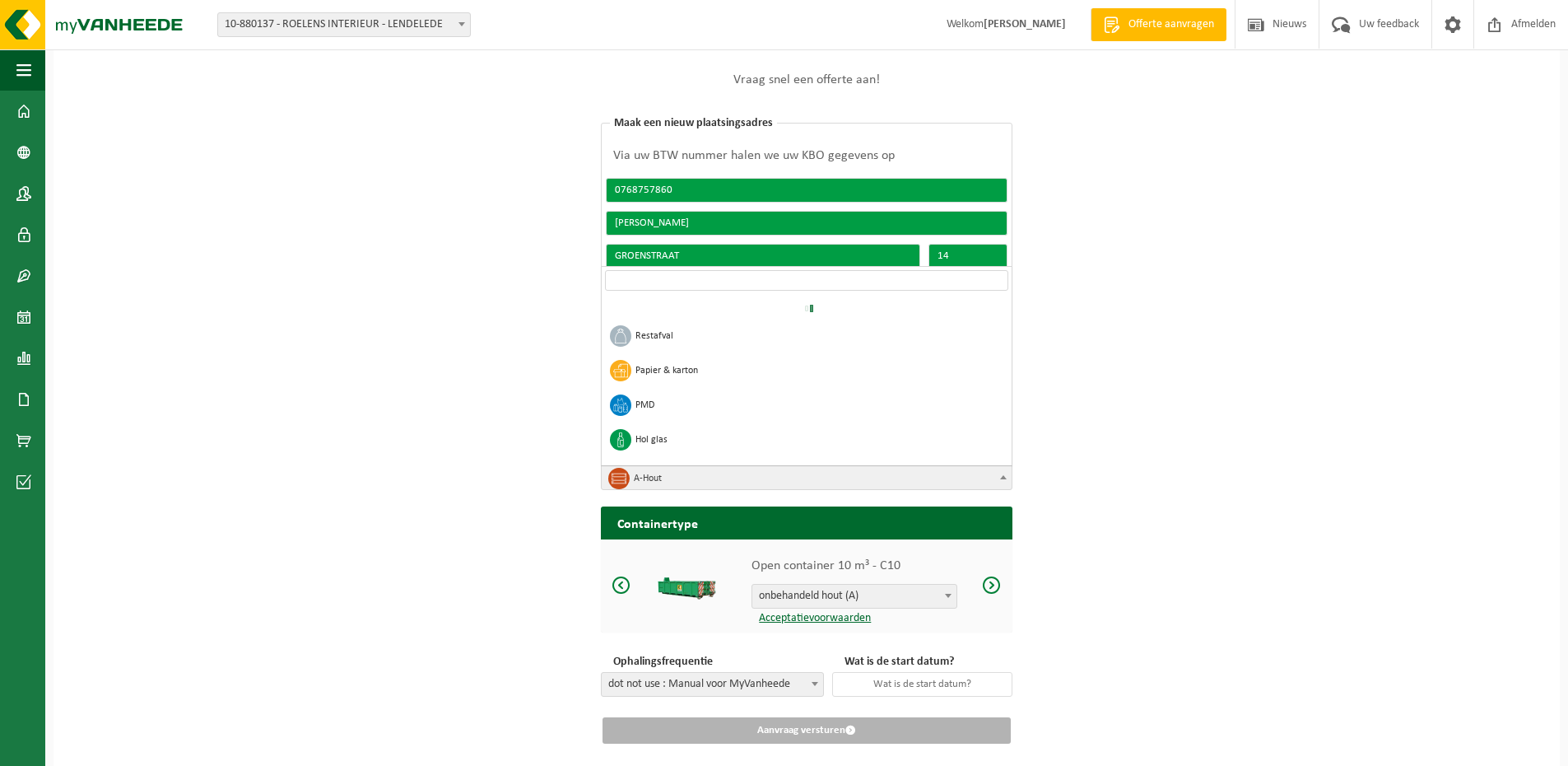
click at [991, 468] on span "A-Hout" at bounding box center [801, 478] width 387 height 25
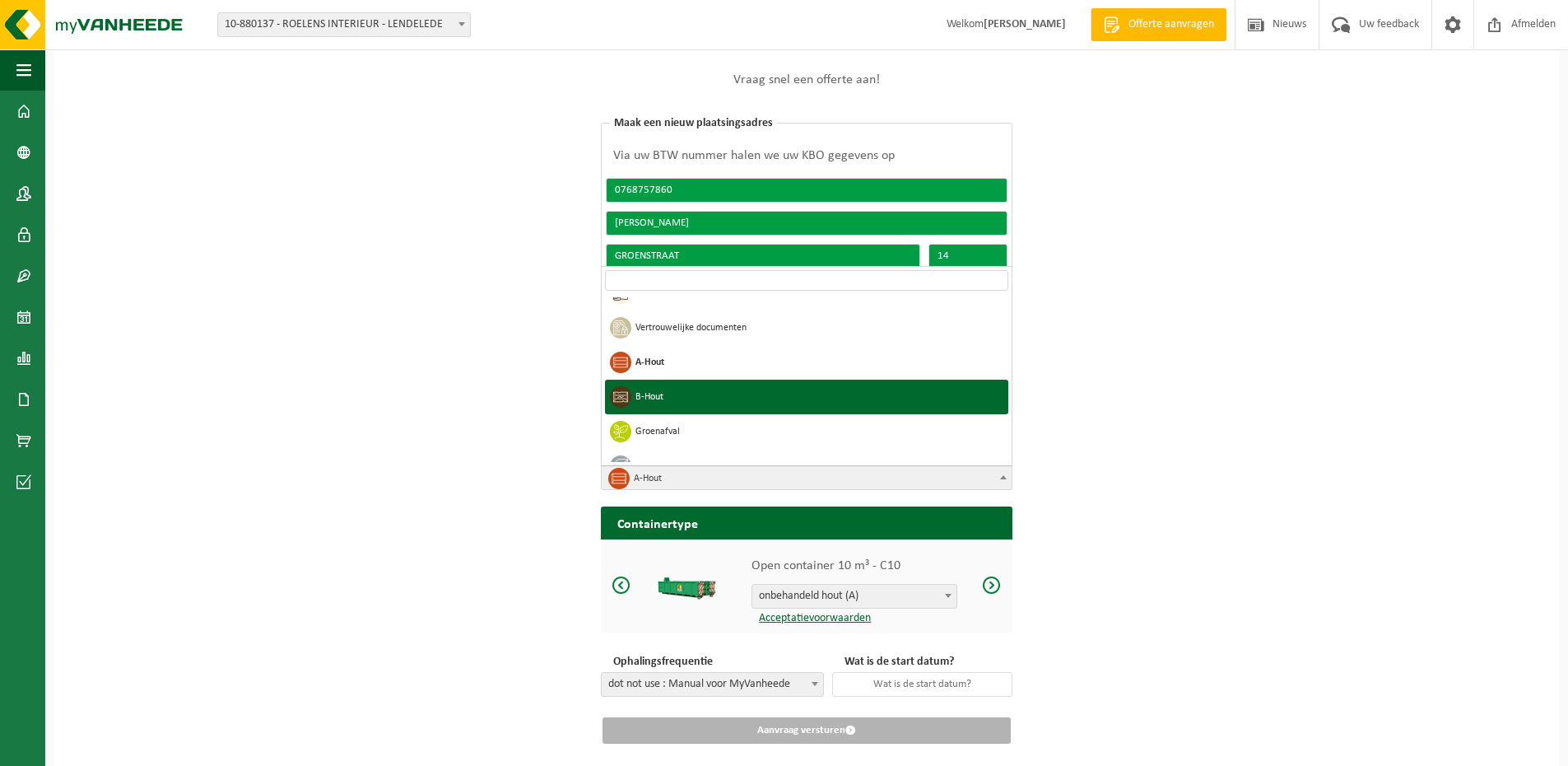
scroll to position [5, 0]
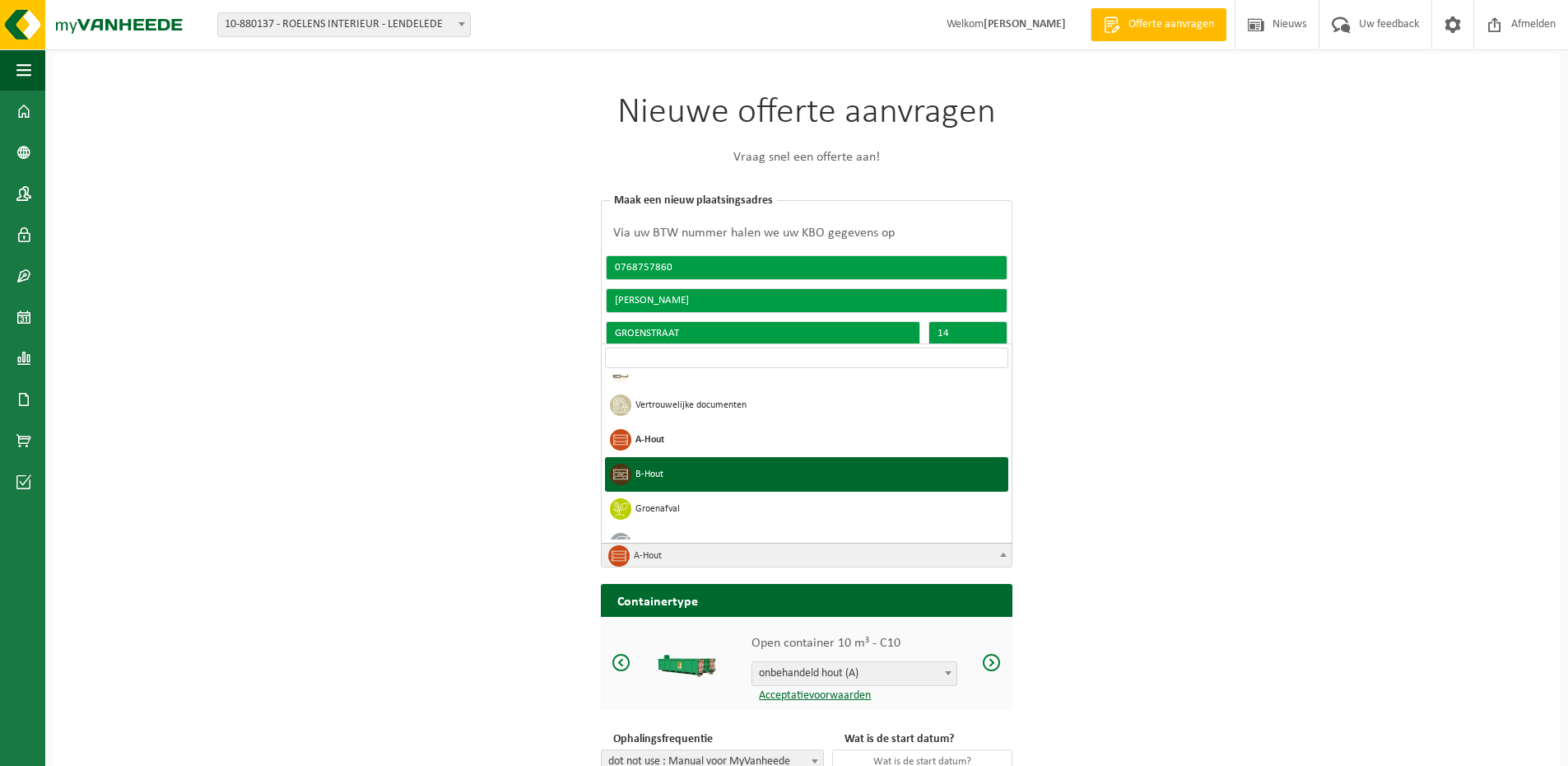
select select "4"
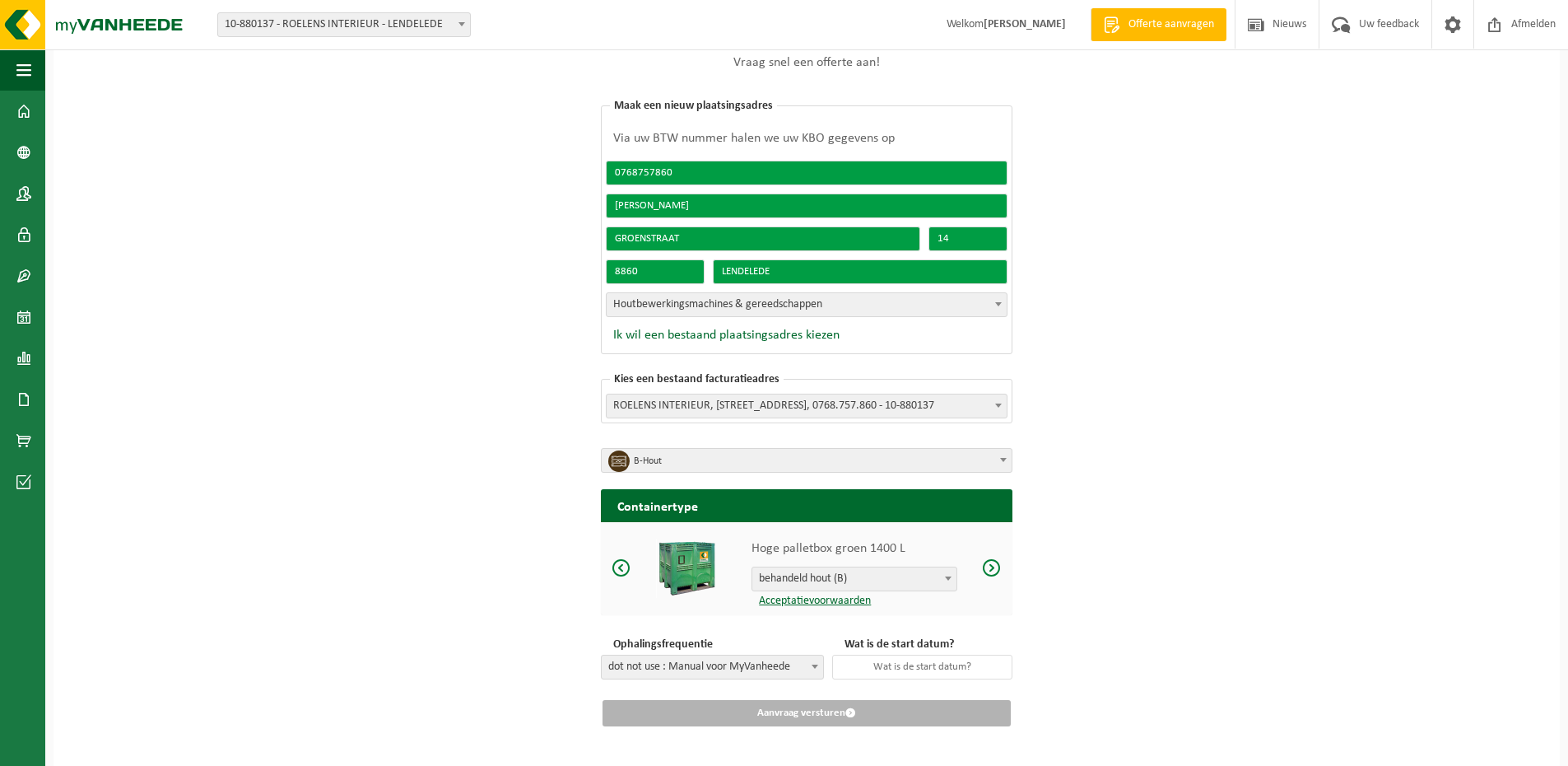
scroll to position [117, 0]
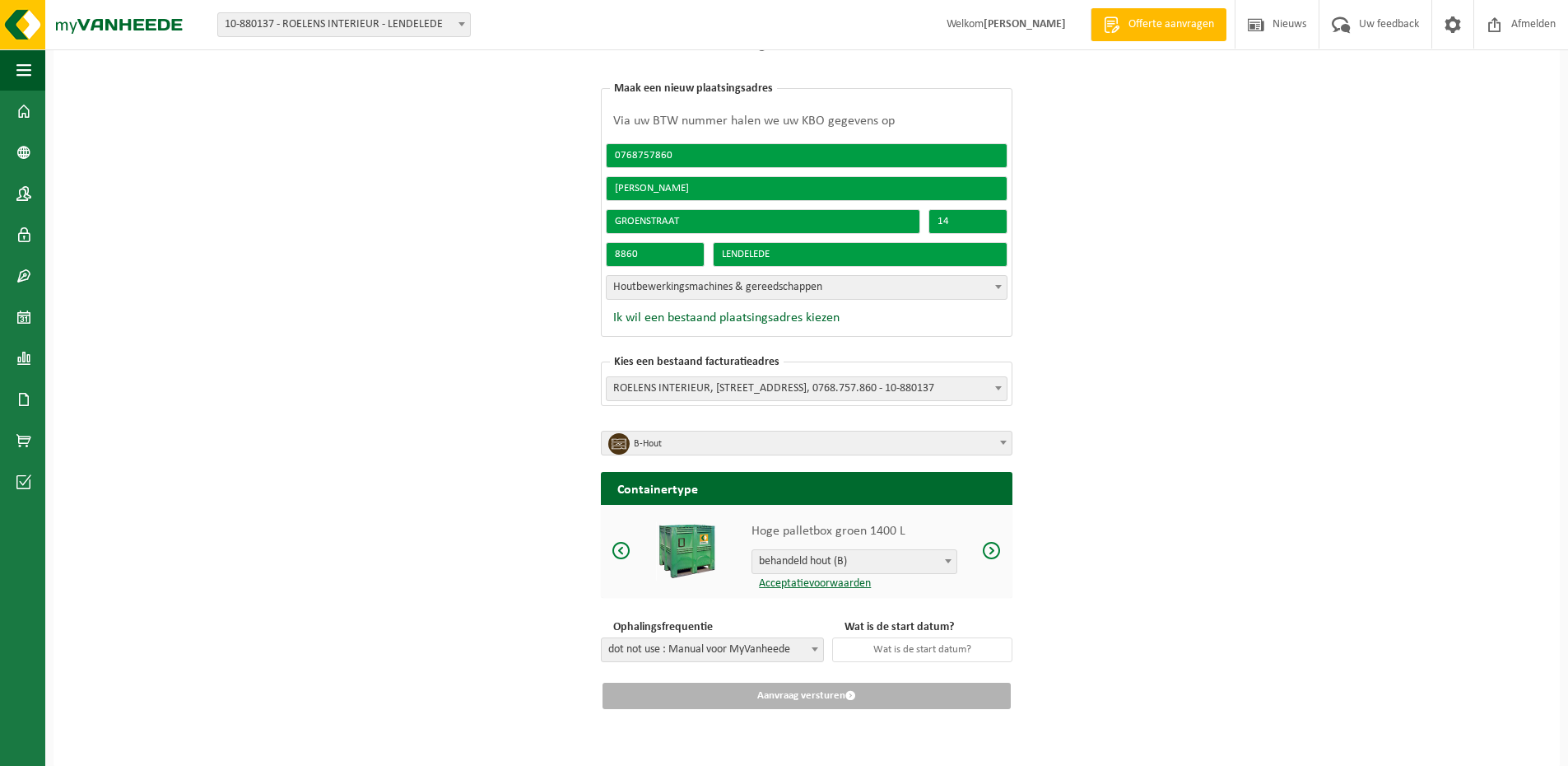
click at [994, 554] on span at bounding box center [992, 549] width 20 height 20
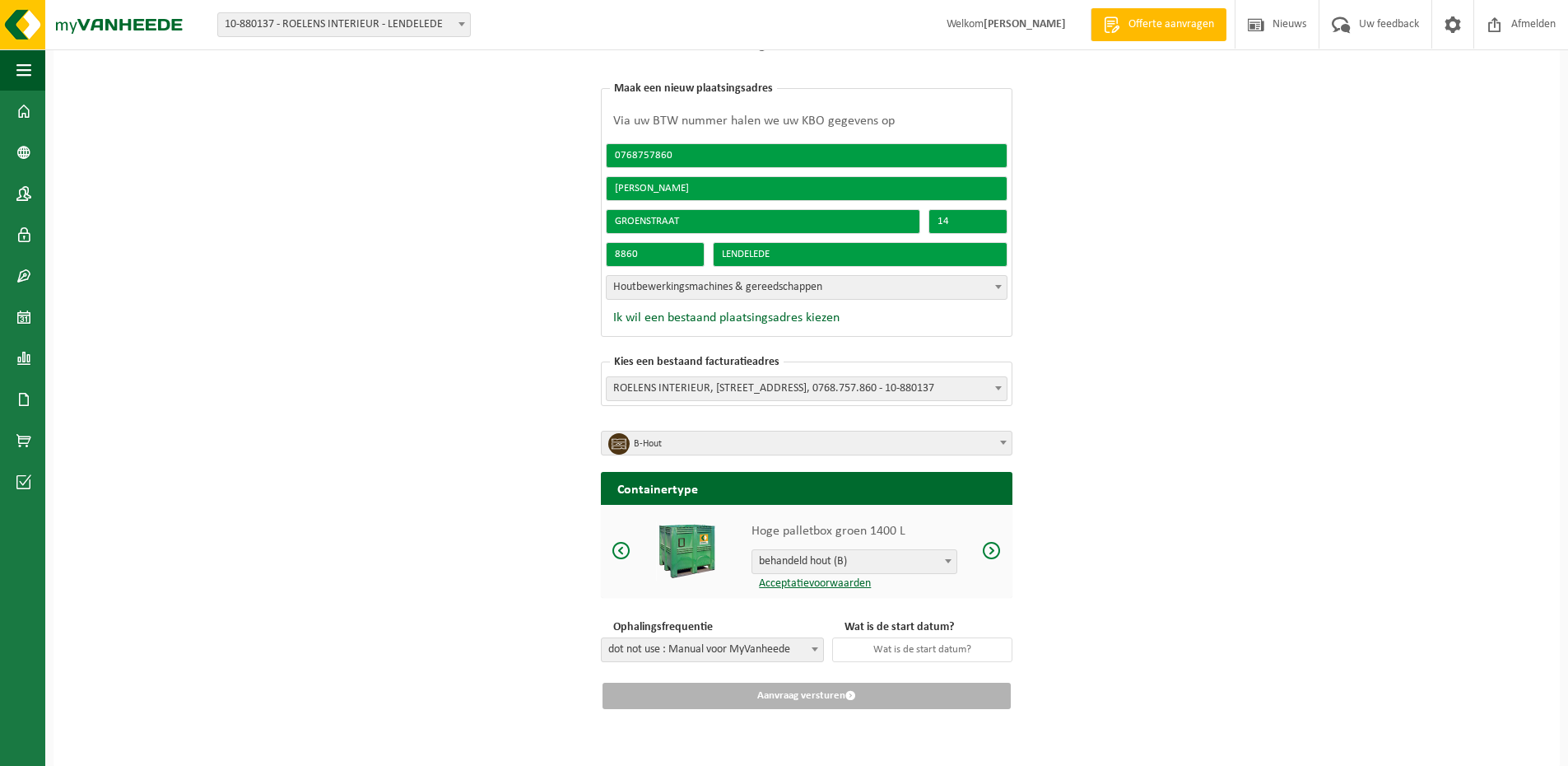
click at [994, 554] on span at bounding box center [992, 549] width 20 height 20
click at [617, 548] on span at bounding box center [621, 549] width 20 height 20
click at [813, 649] on span at bounding box center [815, 649] width 17 height 21
click at [994, 551] on span at bounding box center [992, 549] width 20 height 20
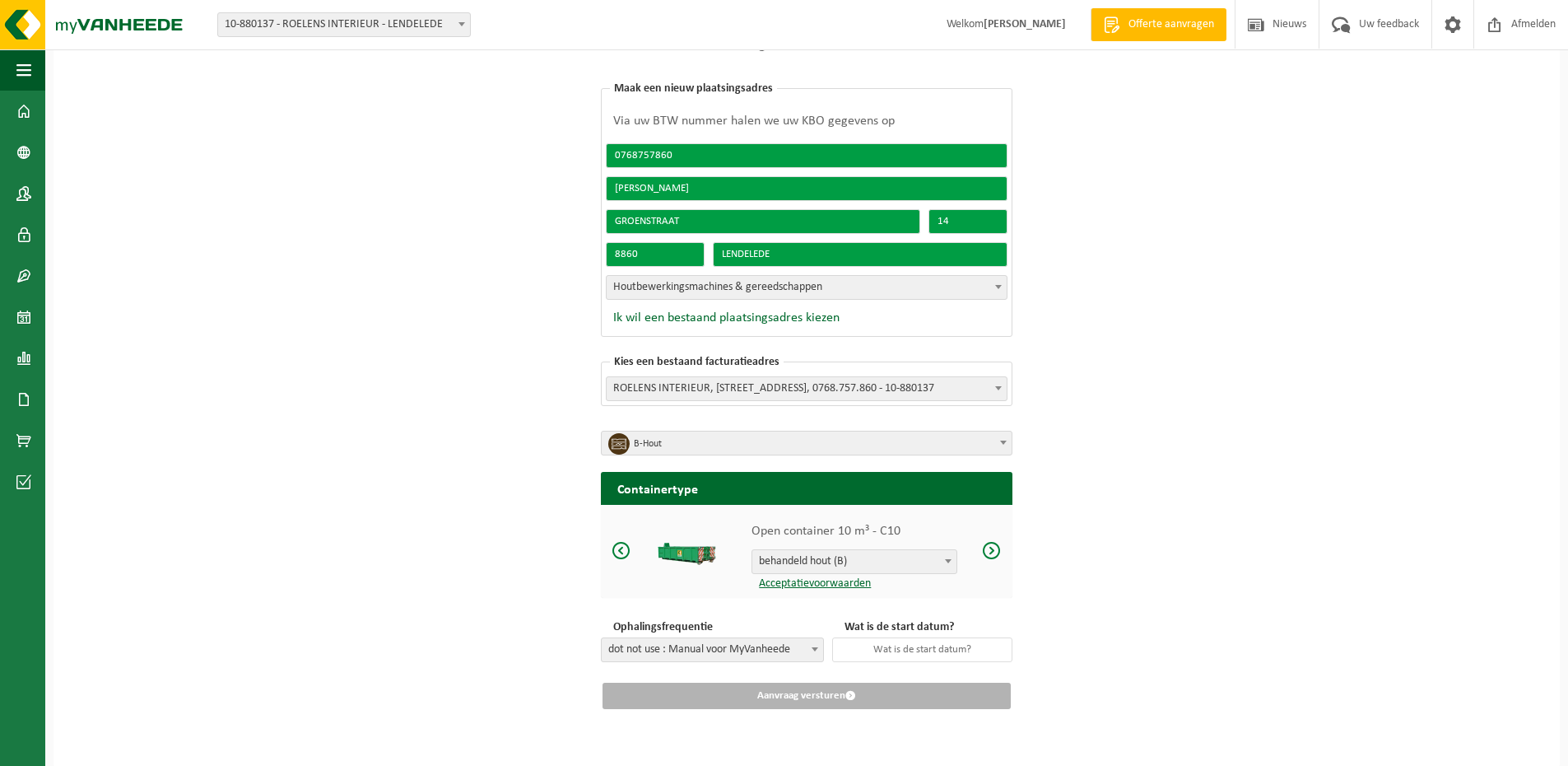
click at [626, 555] on span at bounding box center [621, 549] width 20 height 20
click at [997, 555] on span at bounding box center [992, 549] width 20 height 20
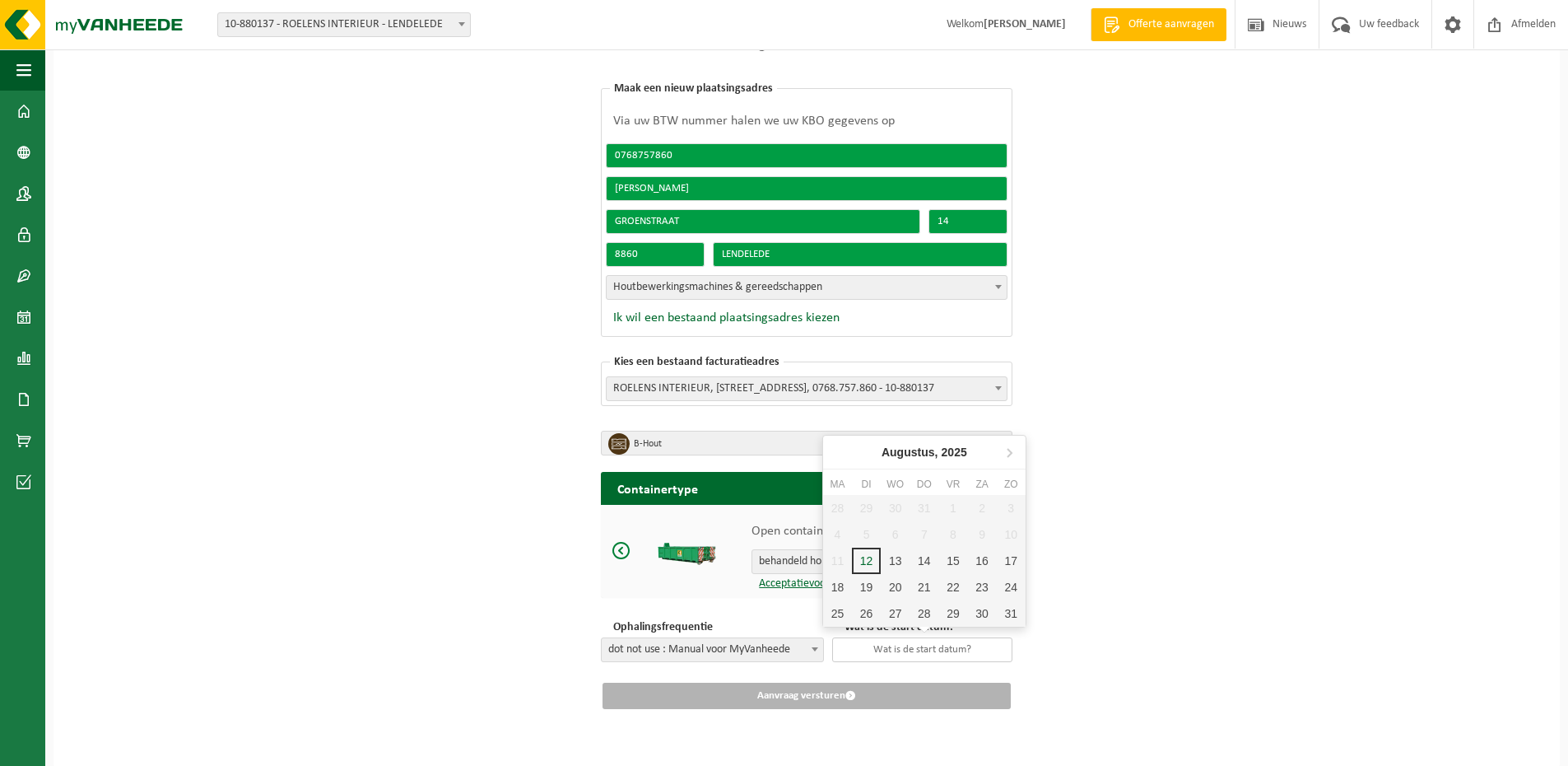
click at [937, 647] on input "text" at bounding box center [922, 650] width 180 height 25
click at [1055, 587] on div "Nieuwe offerte aanvragen Vraag snel een offerte aan! Kies een bestaand plaatsin…" at bounding box center [806, 353] width 1506 height 825
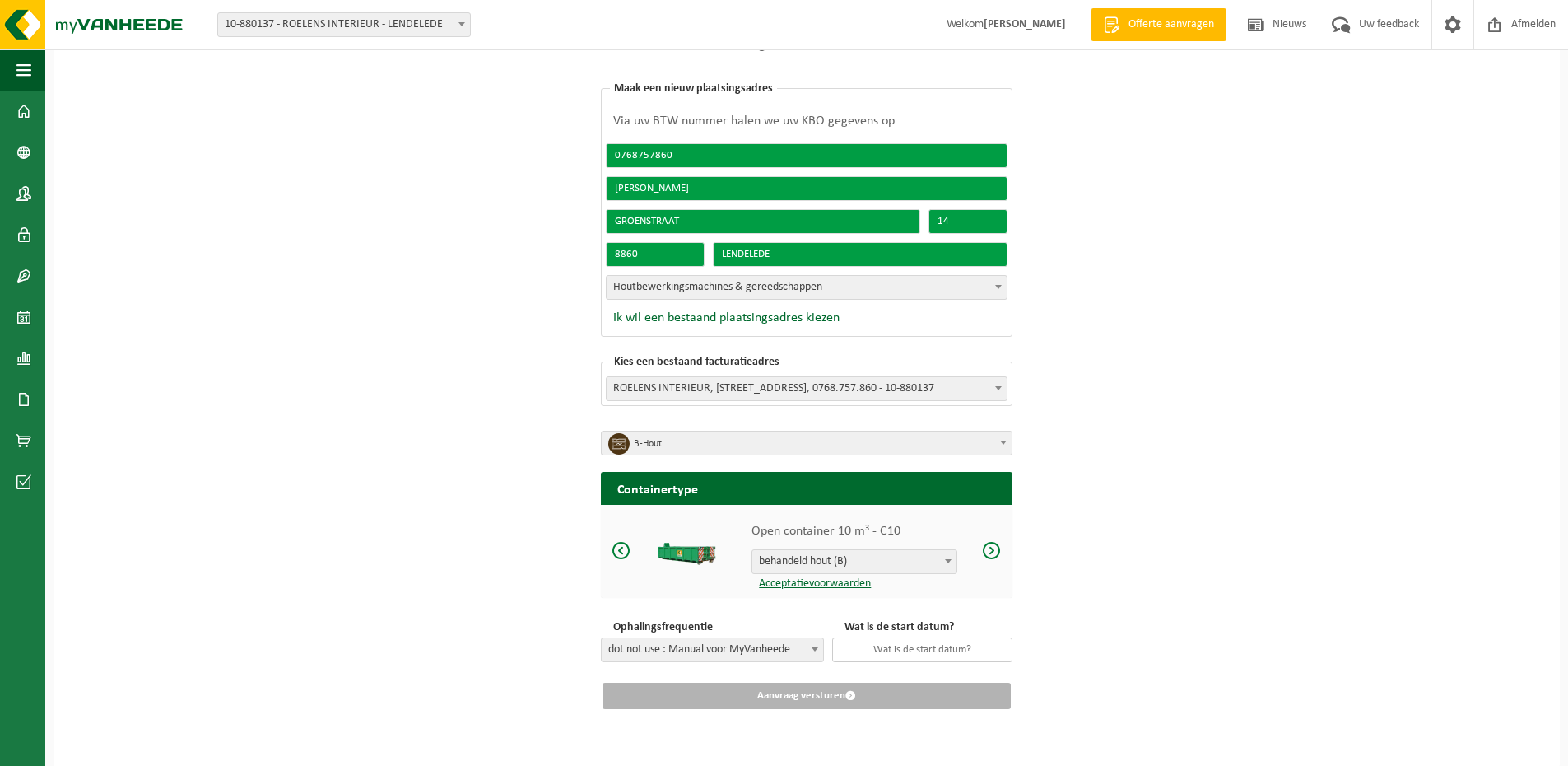
click at [861, 658] on input "text" at bounding box center [922, 650] width 180 height 25
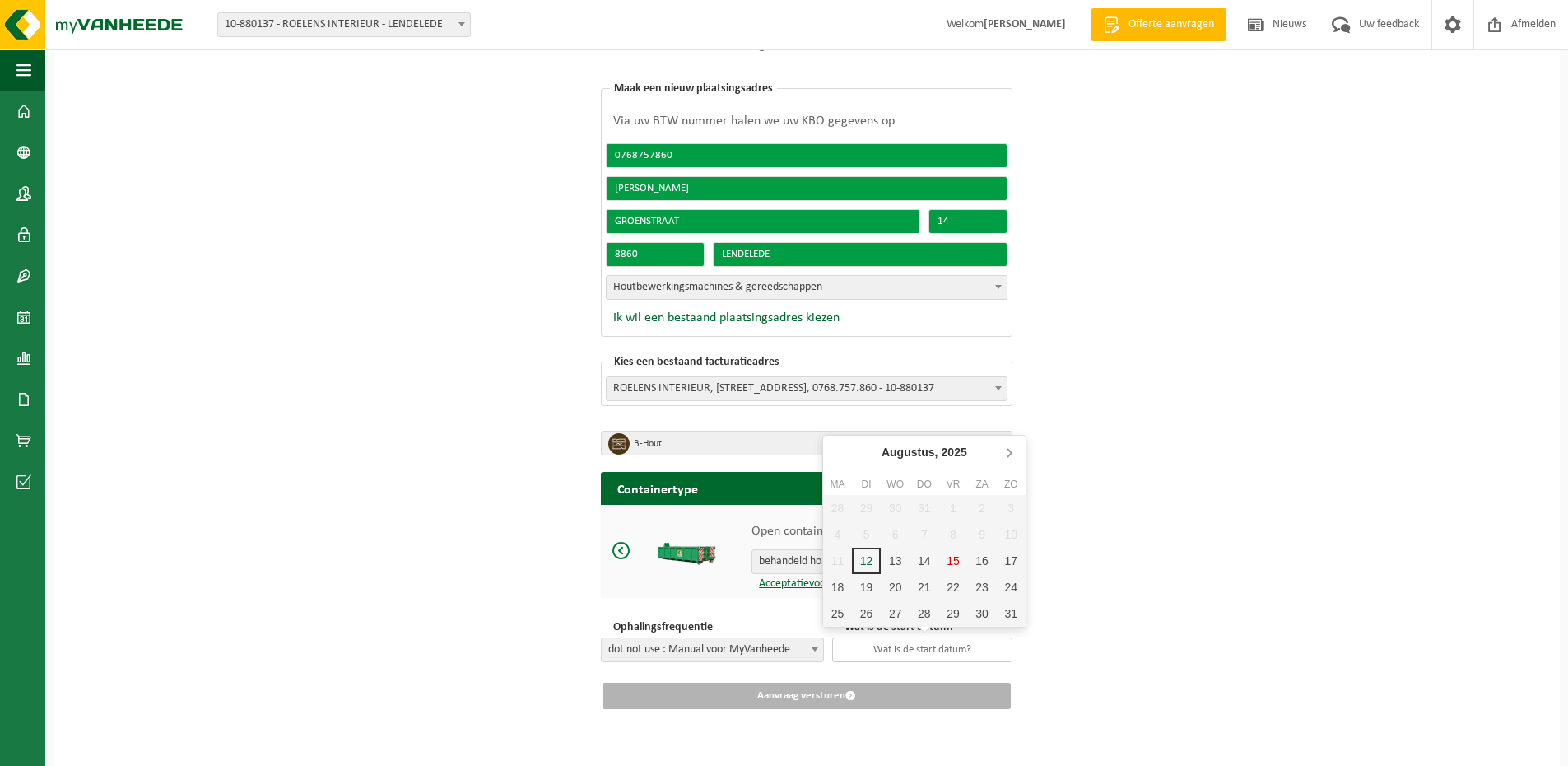
click at [1014, 462] on icon at bounding box center [1009, 452] width 27 height 27
click at [1017, 456] on icon at bounding box center [1009, 452] width 27 height 27
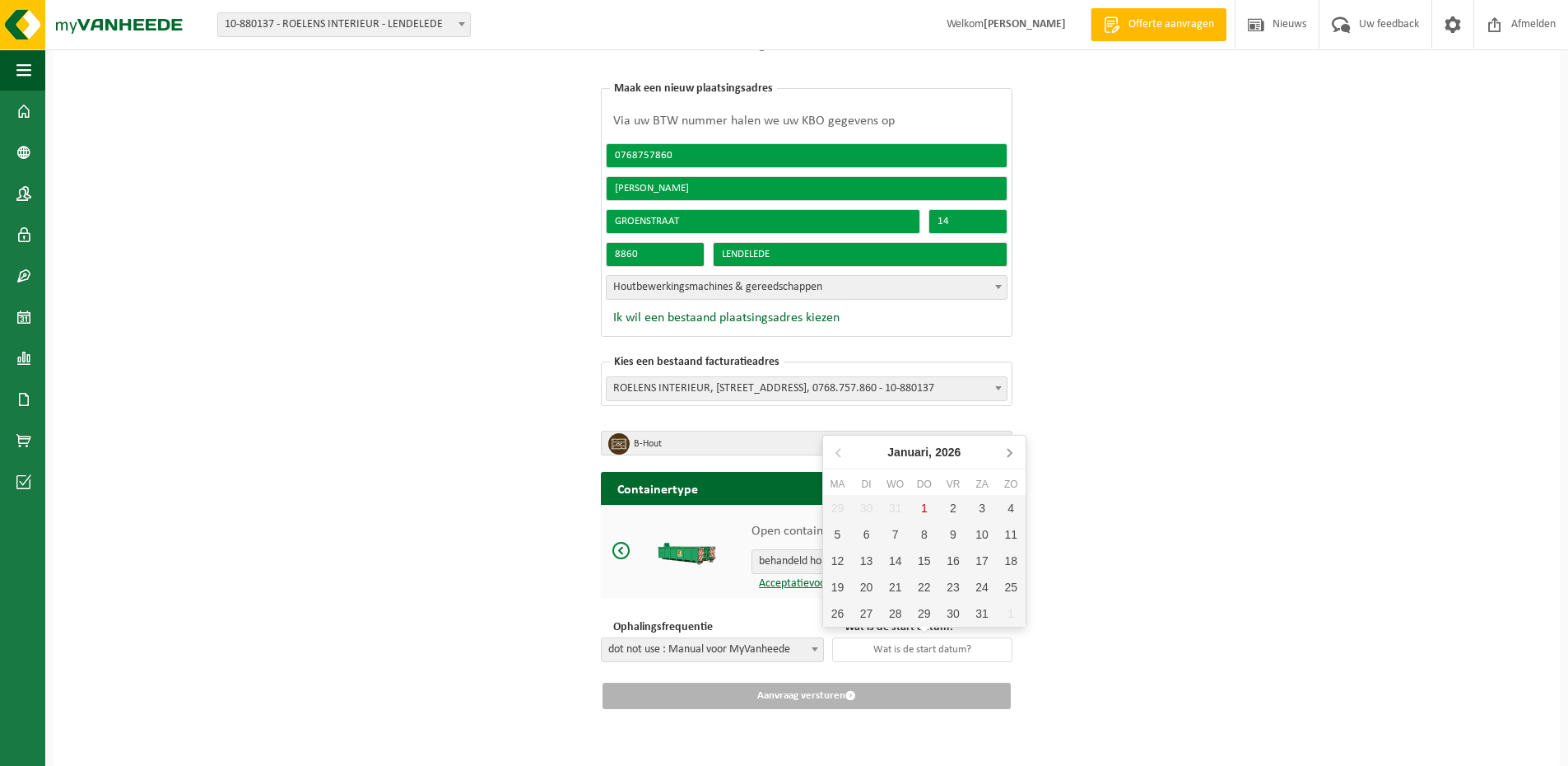
click at [1017, 456] on icon at bounding box center [1009, 452] width 27 height 27
click at [841, 456] on icon at bounding box center [839, 452] width 27 height 27
click at [839, 452] on icon at bounding box center [839, 452] width 27 height 27
click at [948, 508] on div "2" at bounding box center [952, 508] width 28 height 27
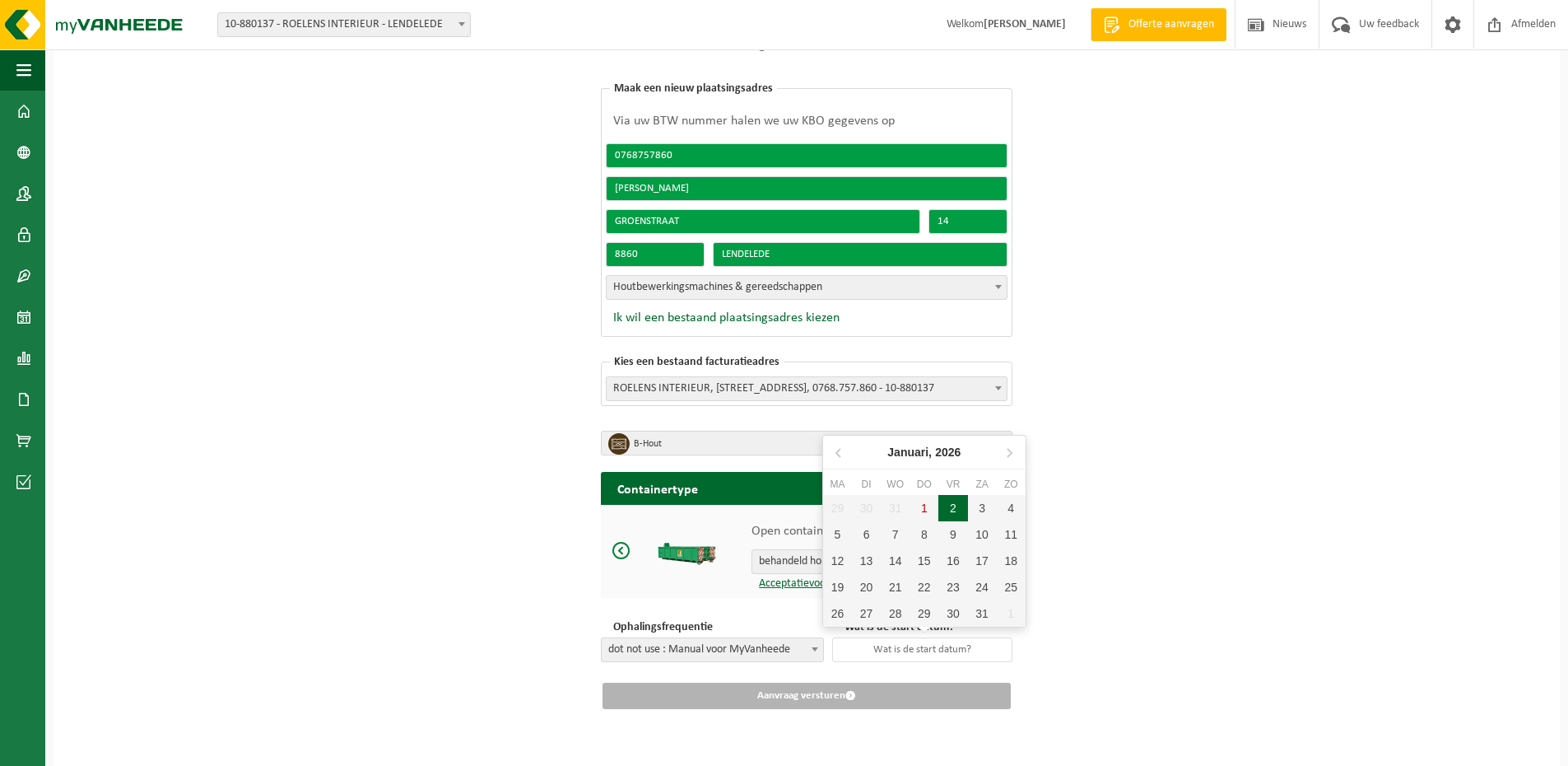
type input "2026-01-02"
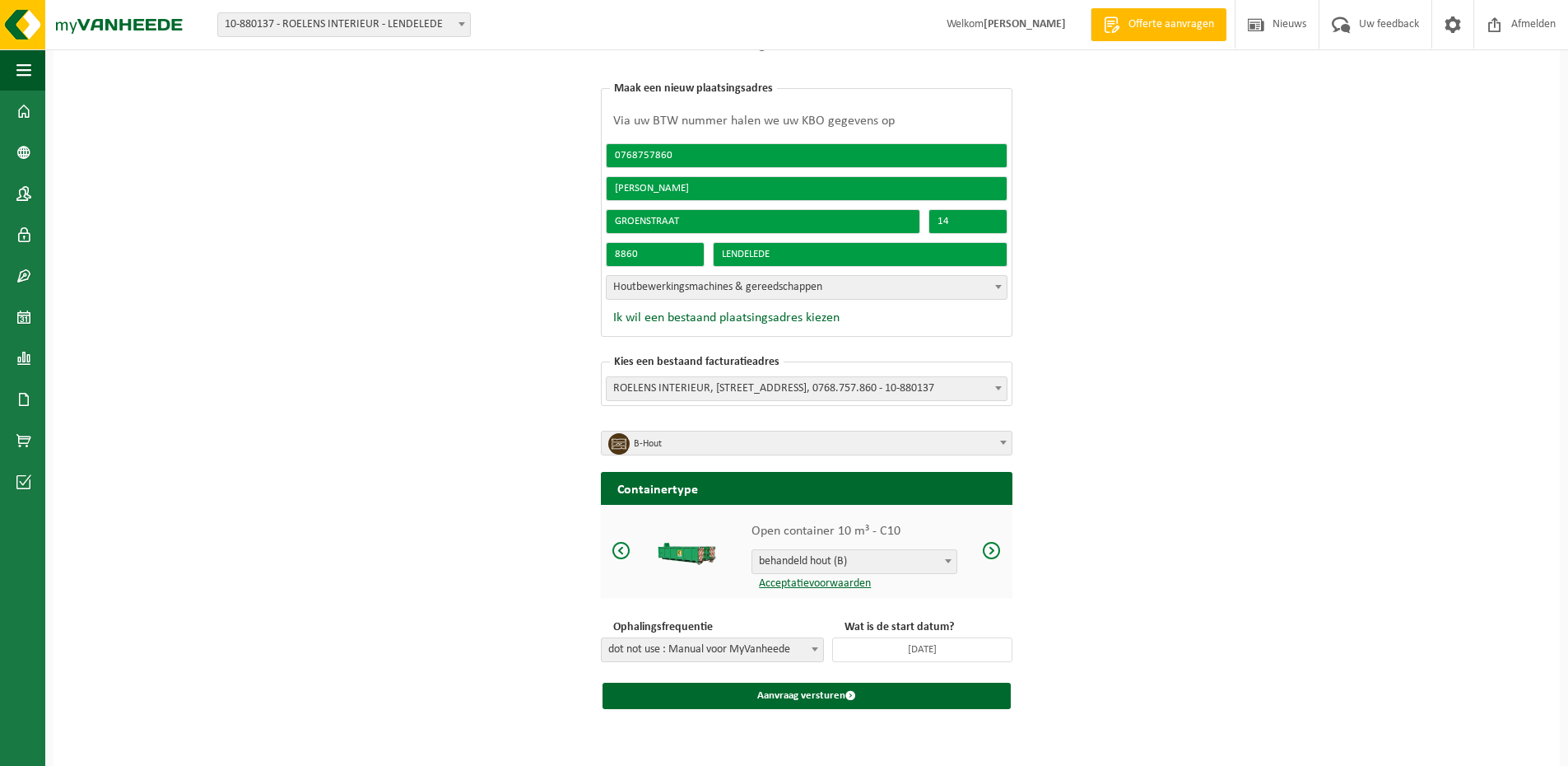
click at [626, 550] on span at bounding box center [621, 549] width 20 height 20
click at [801, 643] on span "dot not use : Manual voor MyVanheede" at bounding box center [713, 650] width 222 height 23
click at [915, 540] on p "Hoge palletbox groen 1400 L" at bounding box center [855, 531] width 206 height 20
click at [847, 698] on span "submit" at bounding box center [851, 695] width 11 height 11
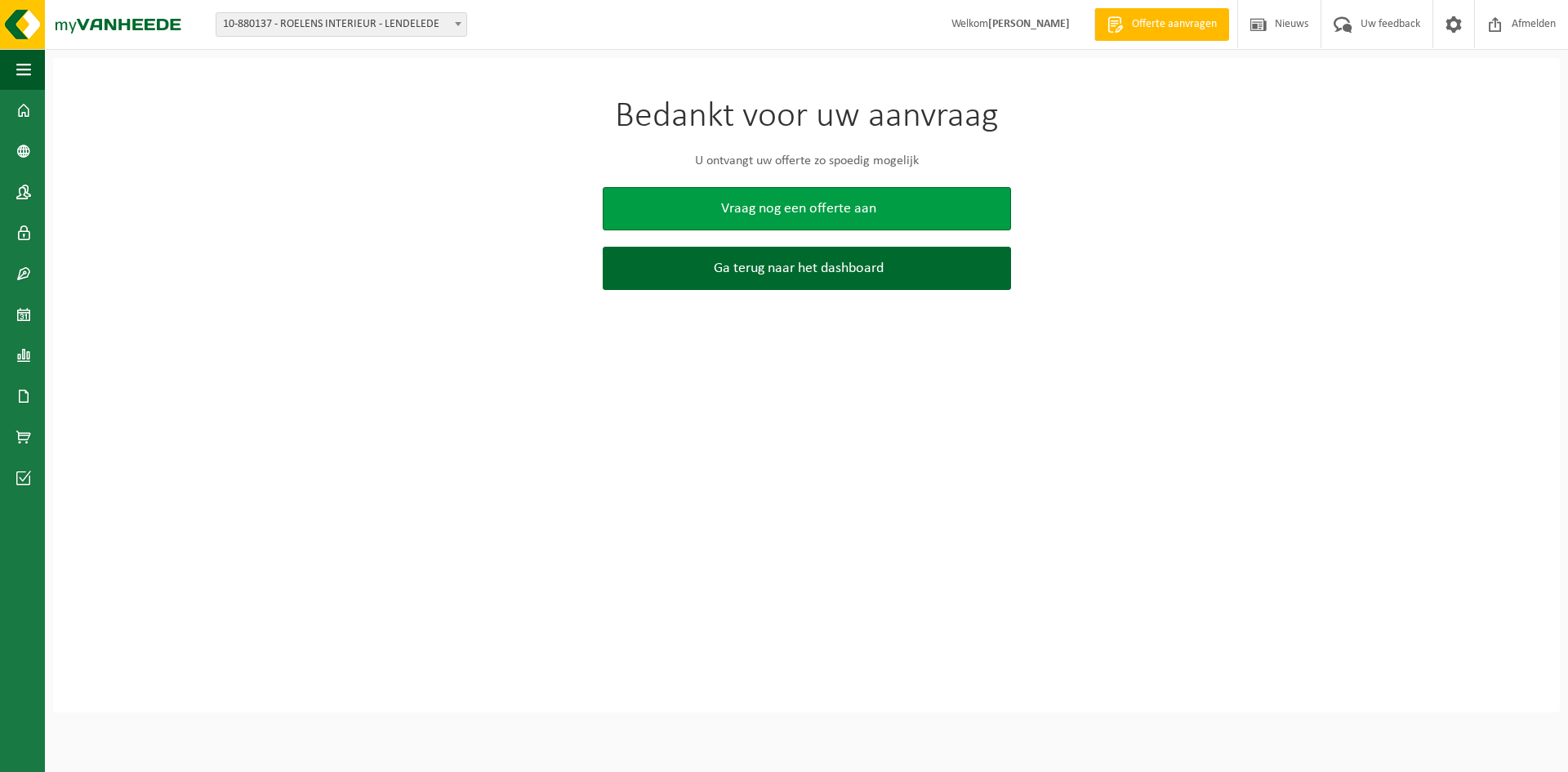
click at [804, 205] on span "Vraag nog een offerte aan" at bounding box center [799, 208] width 155 height 17
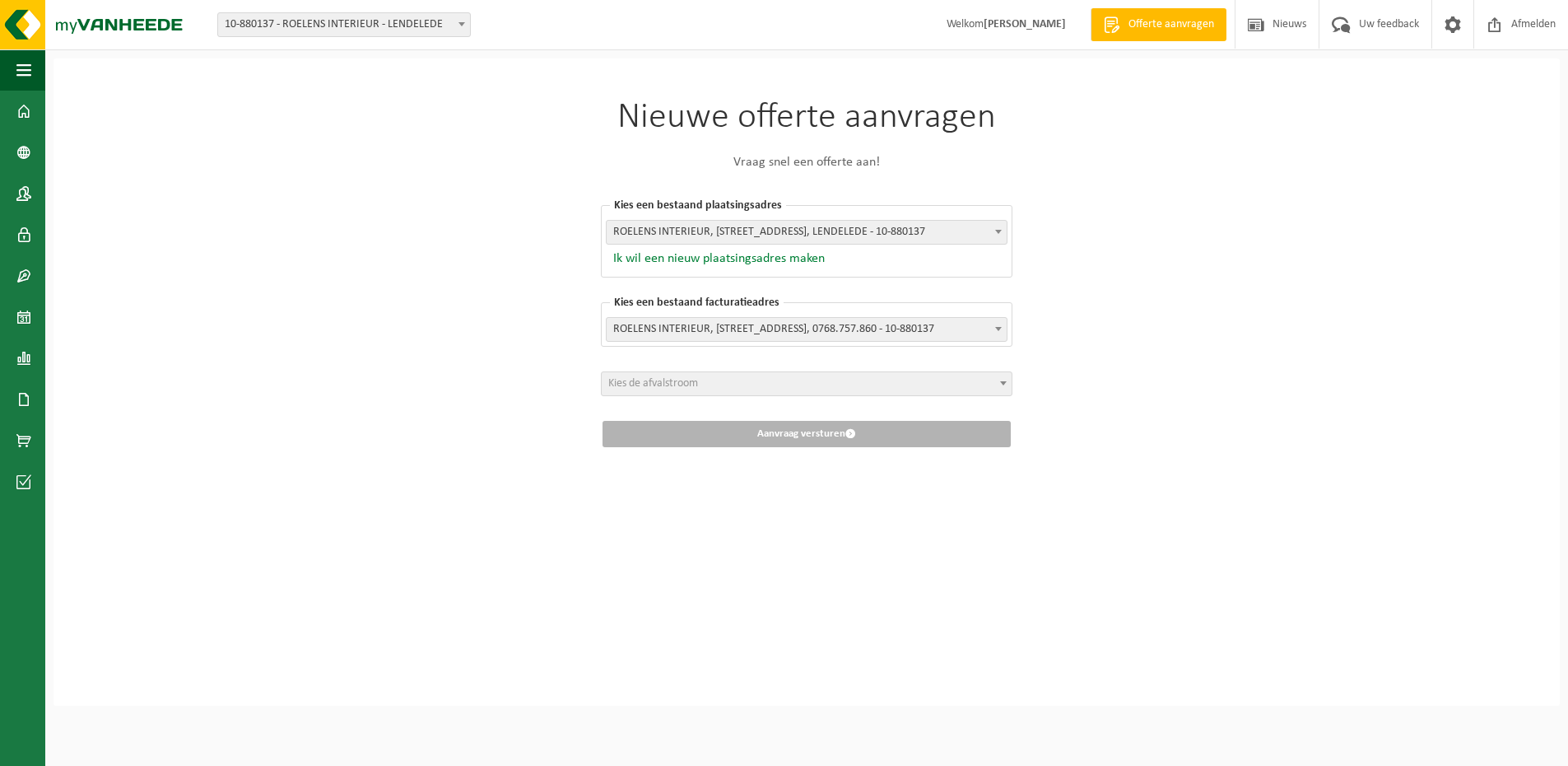
click at [748, 264] on button "Ik wil een nieuw plaatsingsadres maken" at bounding box center [715, 258] width 219 height 17
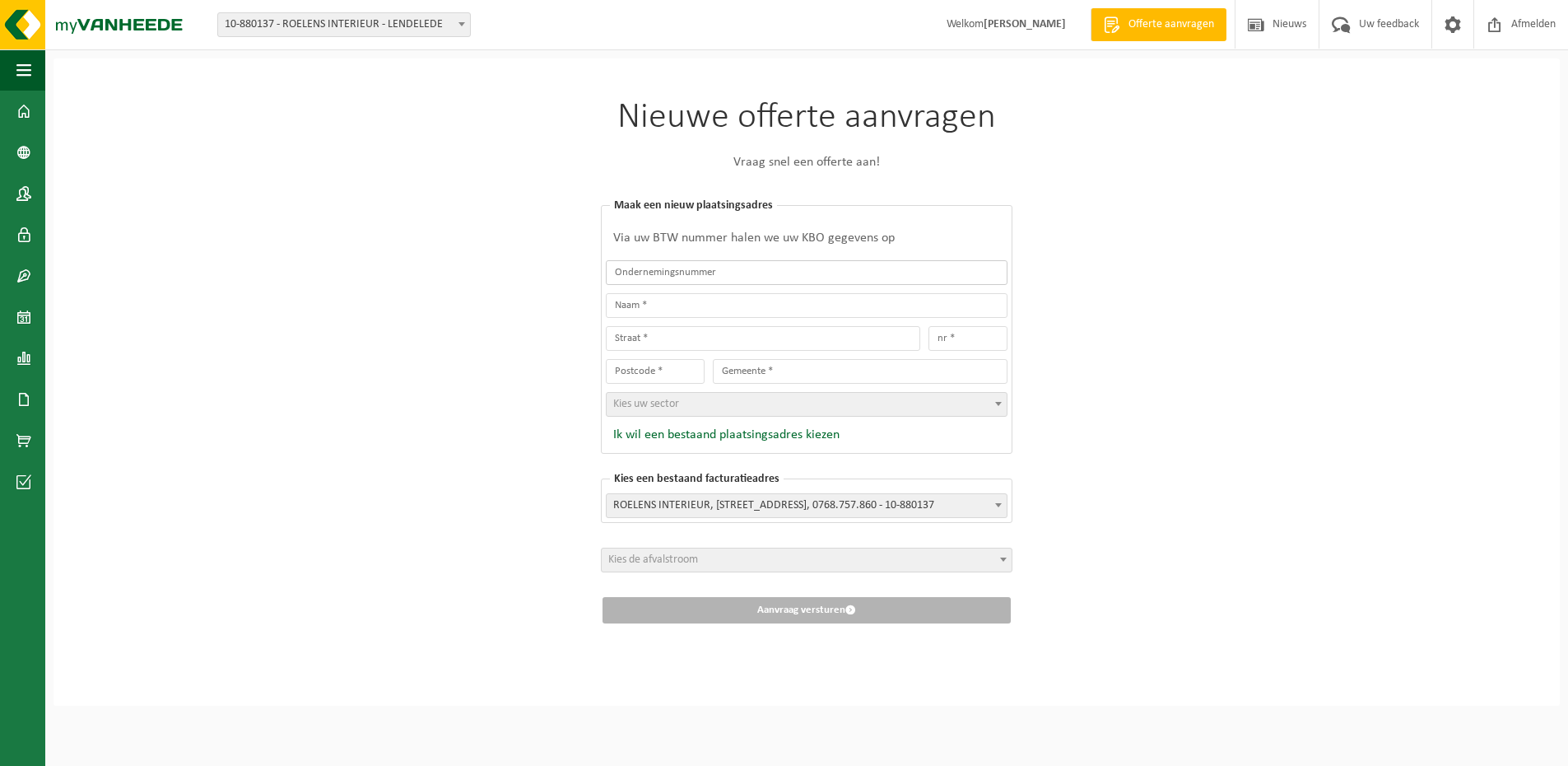
click at [748, 264] on input "text" at bounding box center [807, 272] width 402 height 25
type input "0768757860"
click at [726, 315] on input "text" at bounding box center [807, 305] width 402 height 25
type input "[PERSON_NAME]"
type input "GROENSTRAAT"
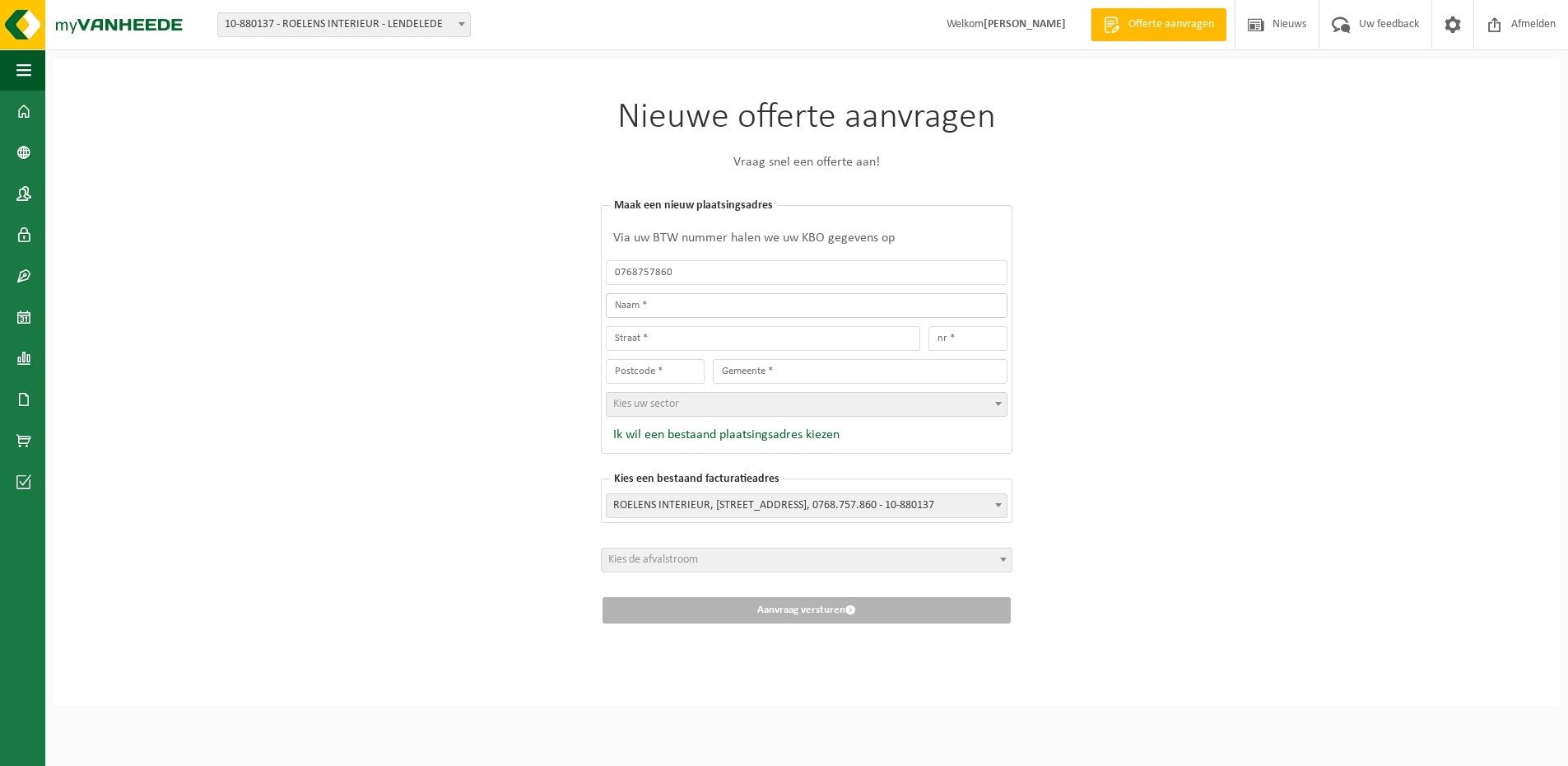
type input "14"
type input "8860"
type input "LENDELEDE"
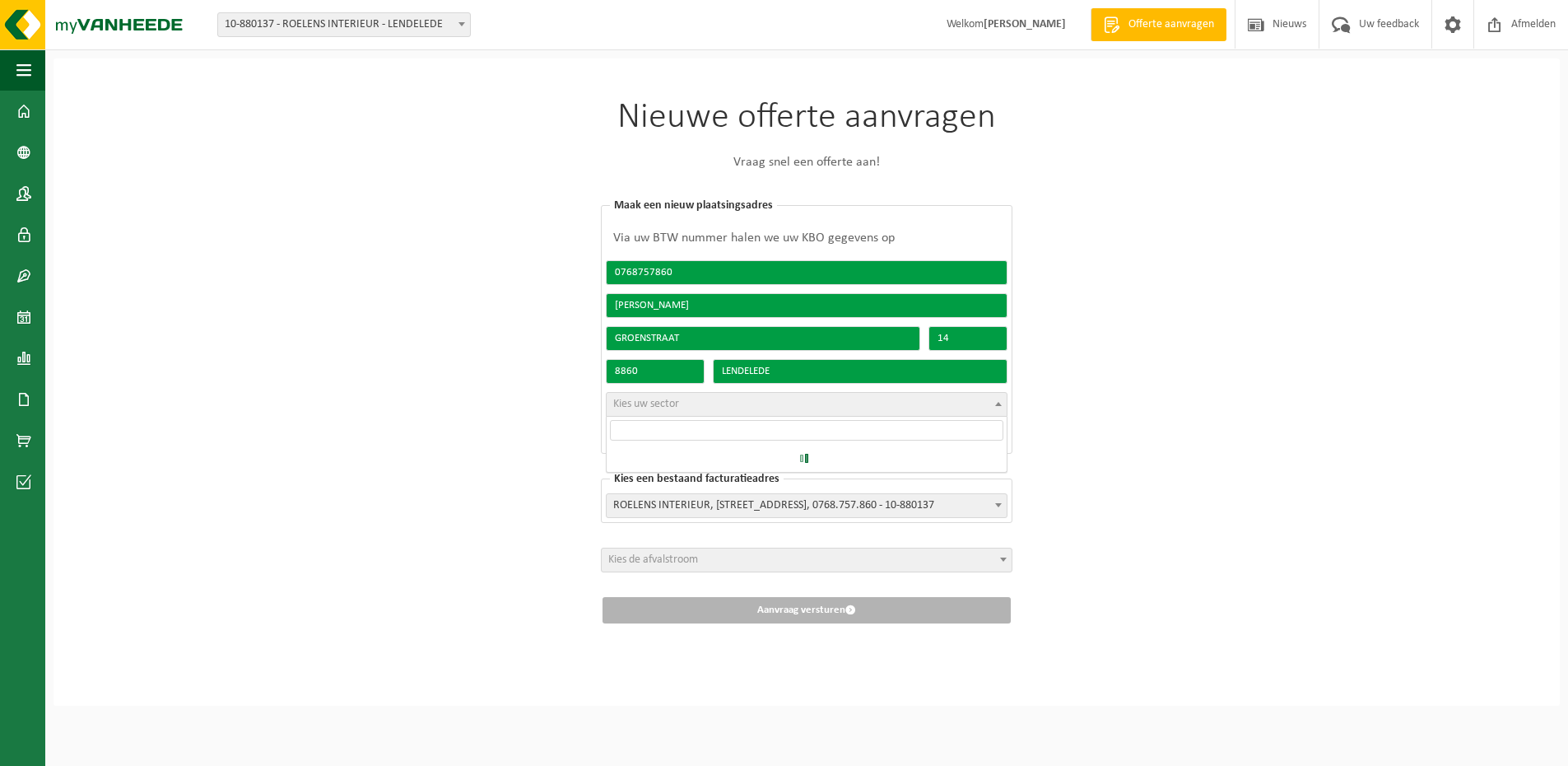
click at [731, 405] on span "Kies uw sector" at bounding box center [807, 404] width 400 height 23
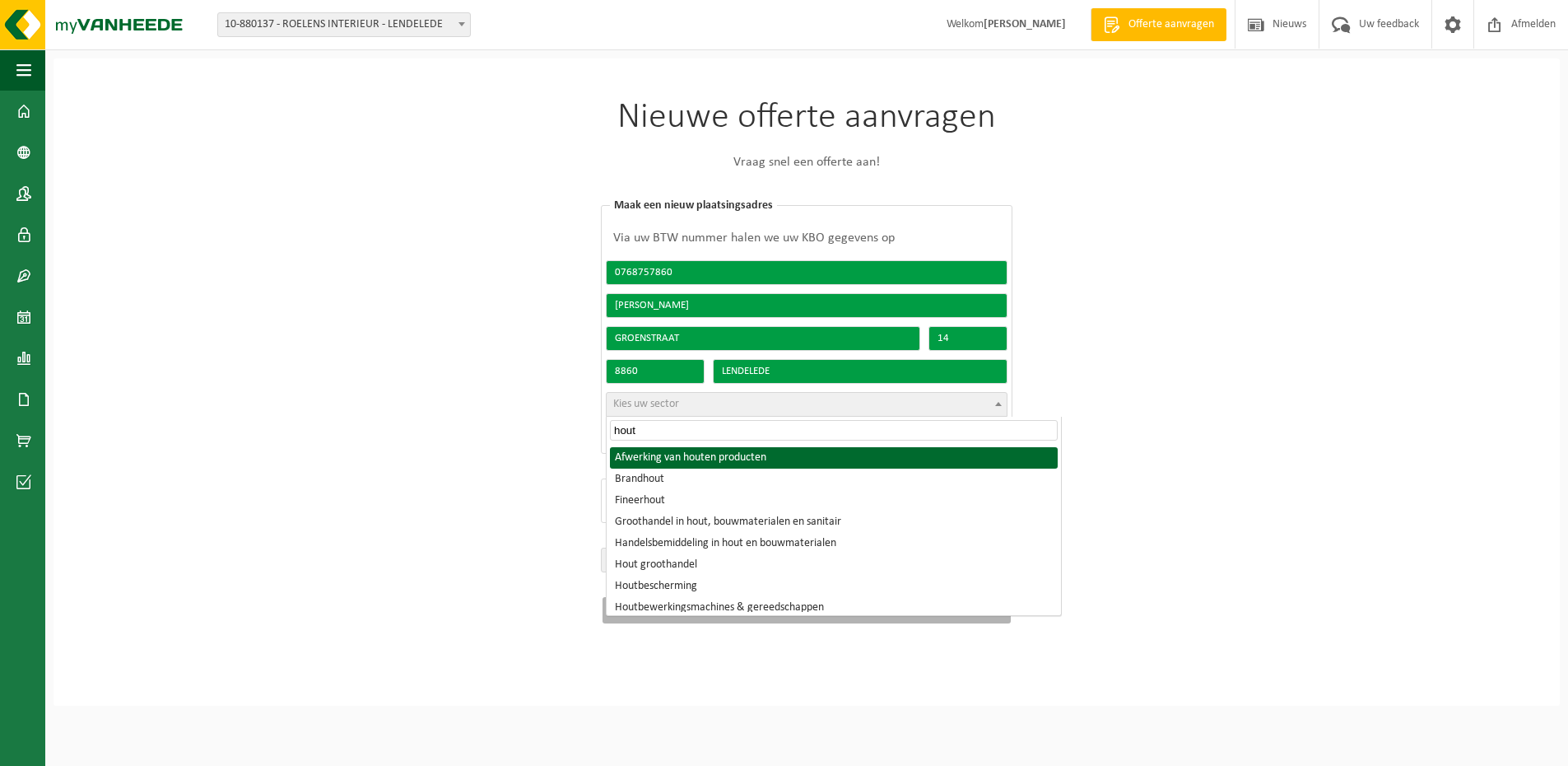
type input "hout"
select select "2335"
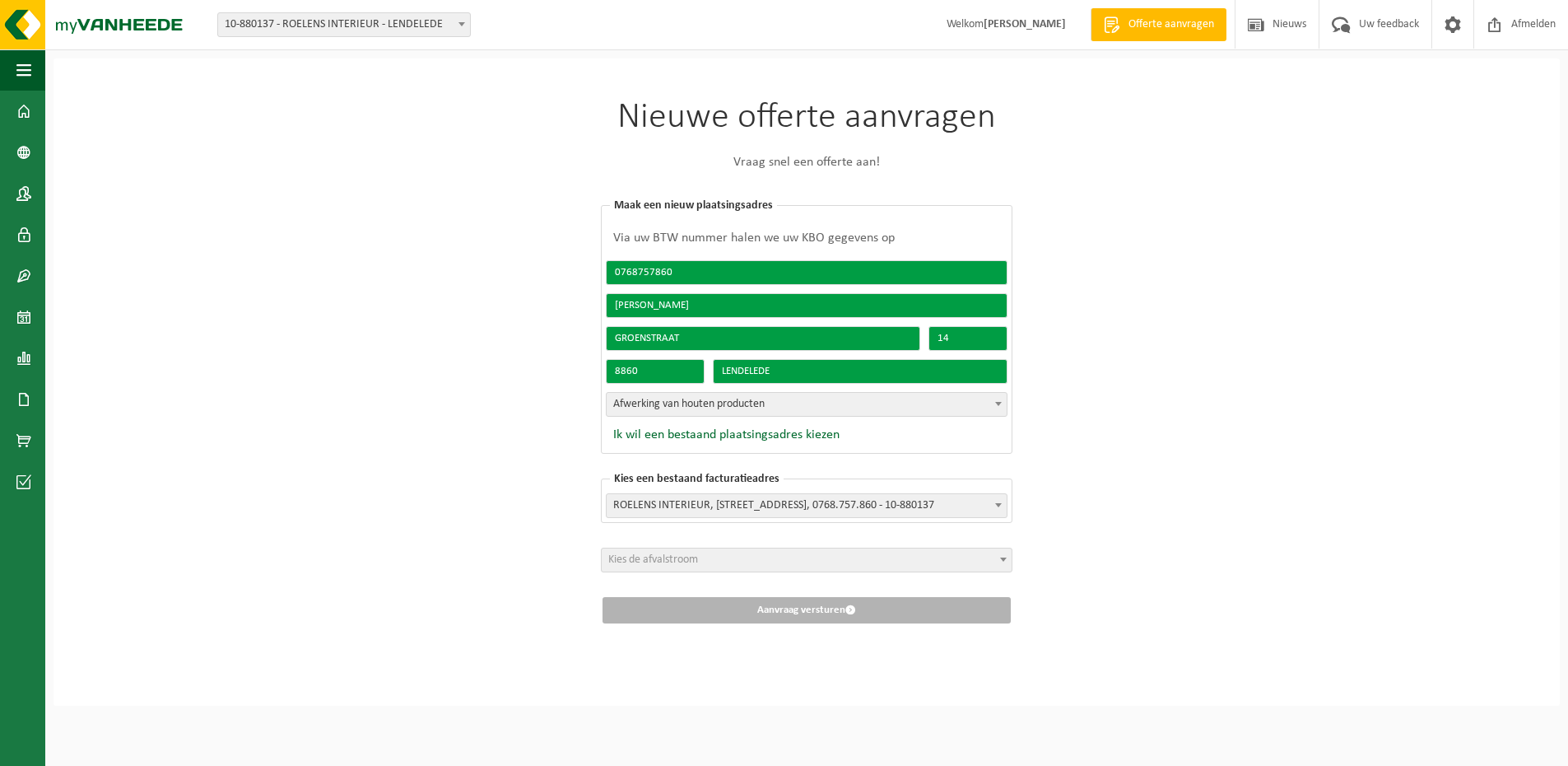
click at [880, 407] on span "Afwerking van houten producten" at bounding box center [807, 404] width 400 height 23
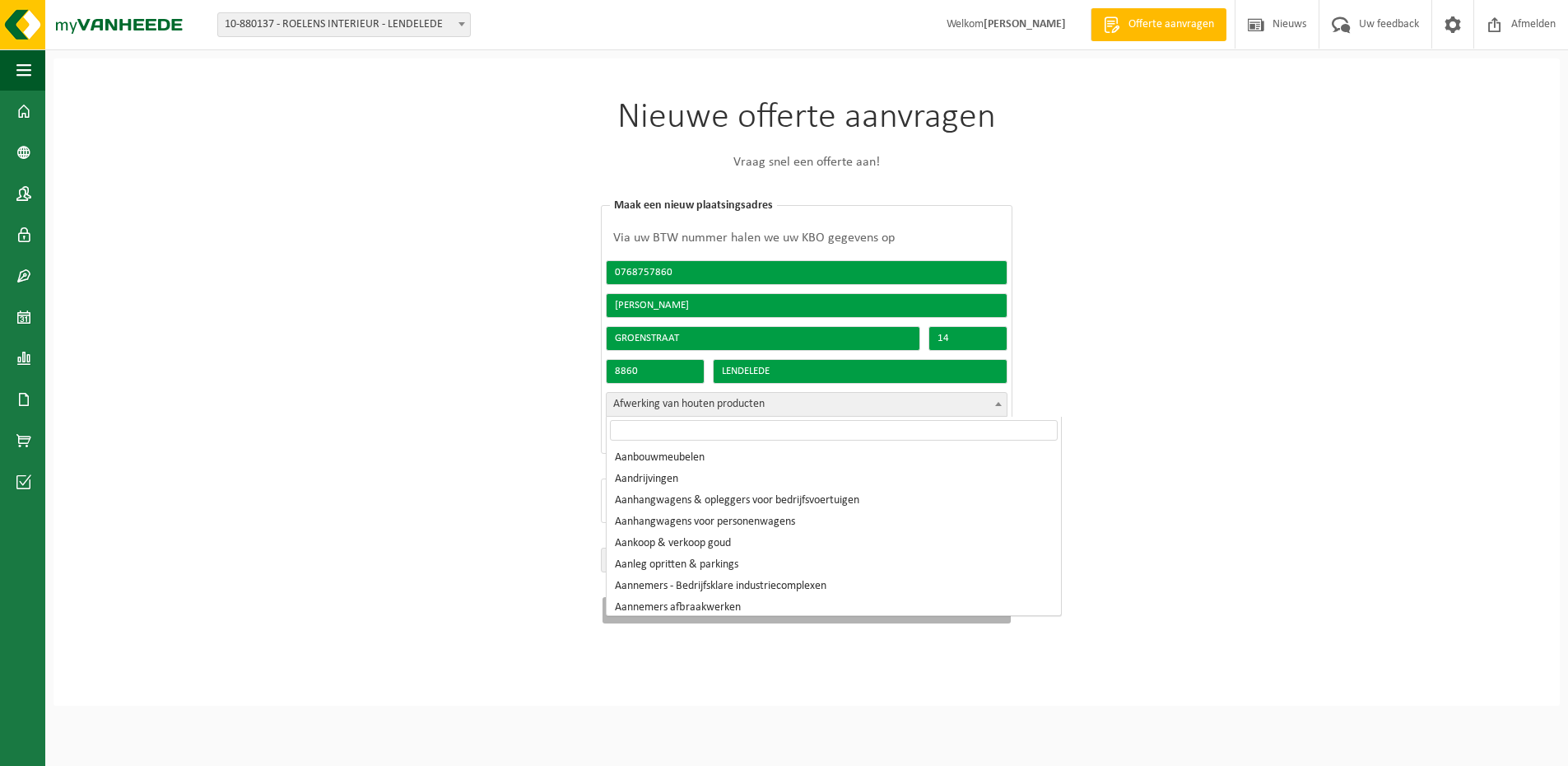
scroll to position [1370, 0]
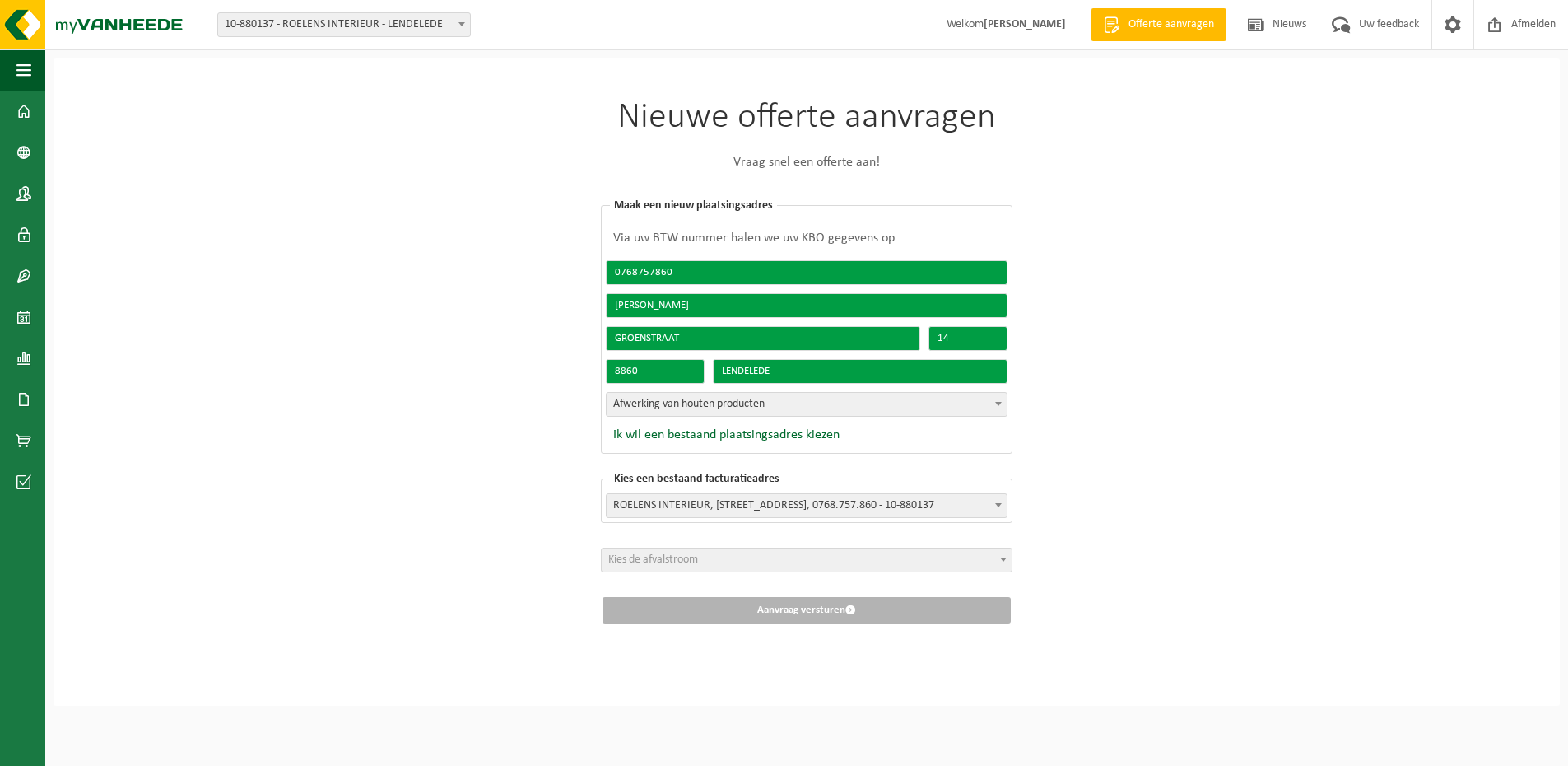
click at [1103, 458] on div "Nieuwe offerte aanvragen Vraag snel een offerte aan! Kies een bestaand plaatsin…" at bounding box center [806, 382] width 1506 height 647
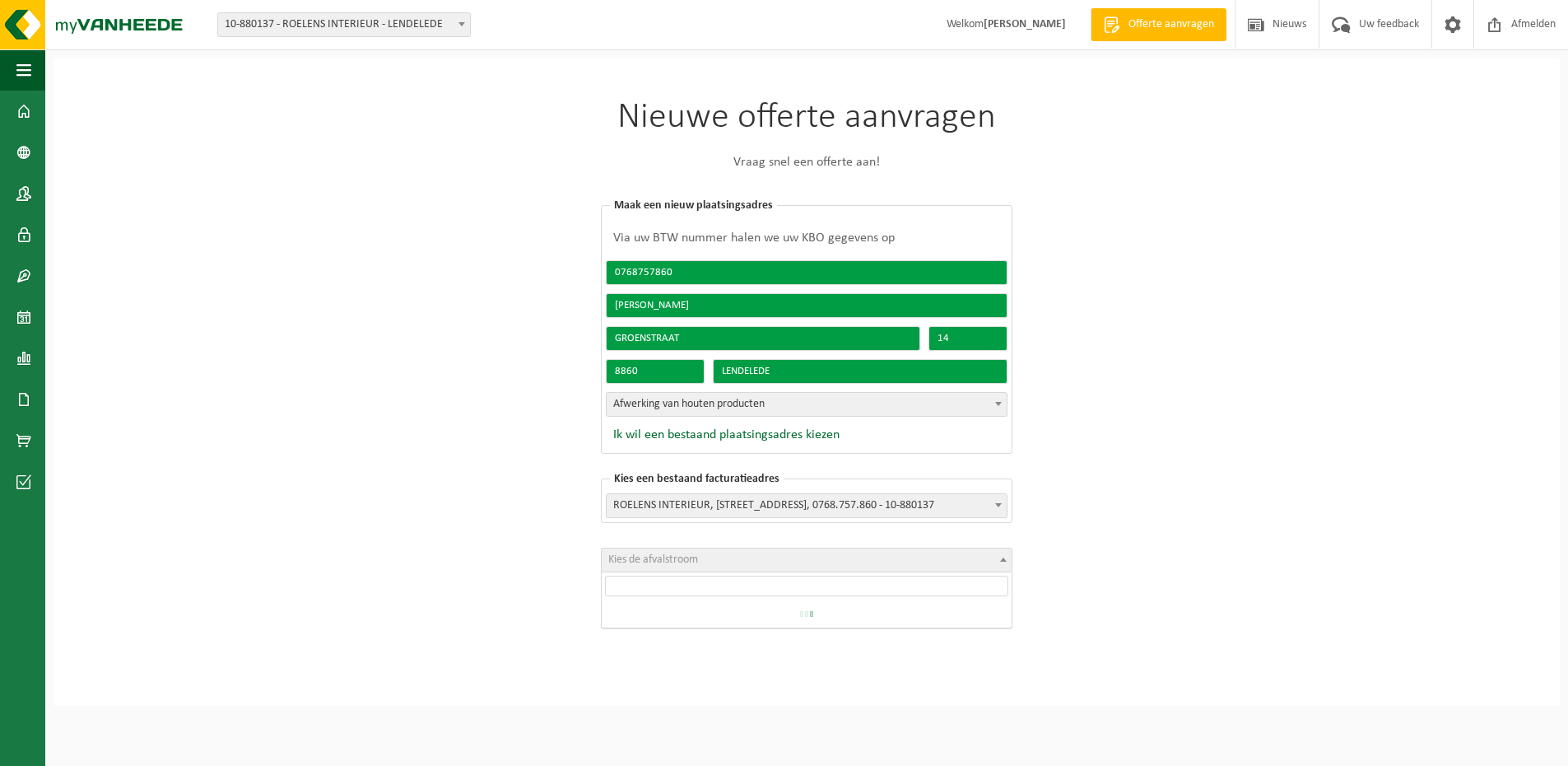
click at [964, 555] on span "Kies de afvalstroom" at bounding box center [807, 560] width 410 height 23
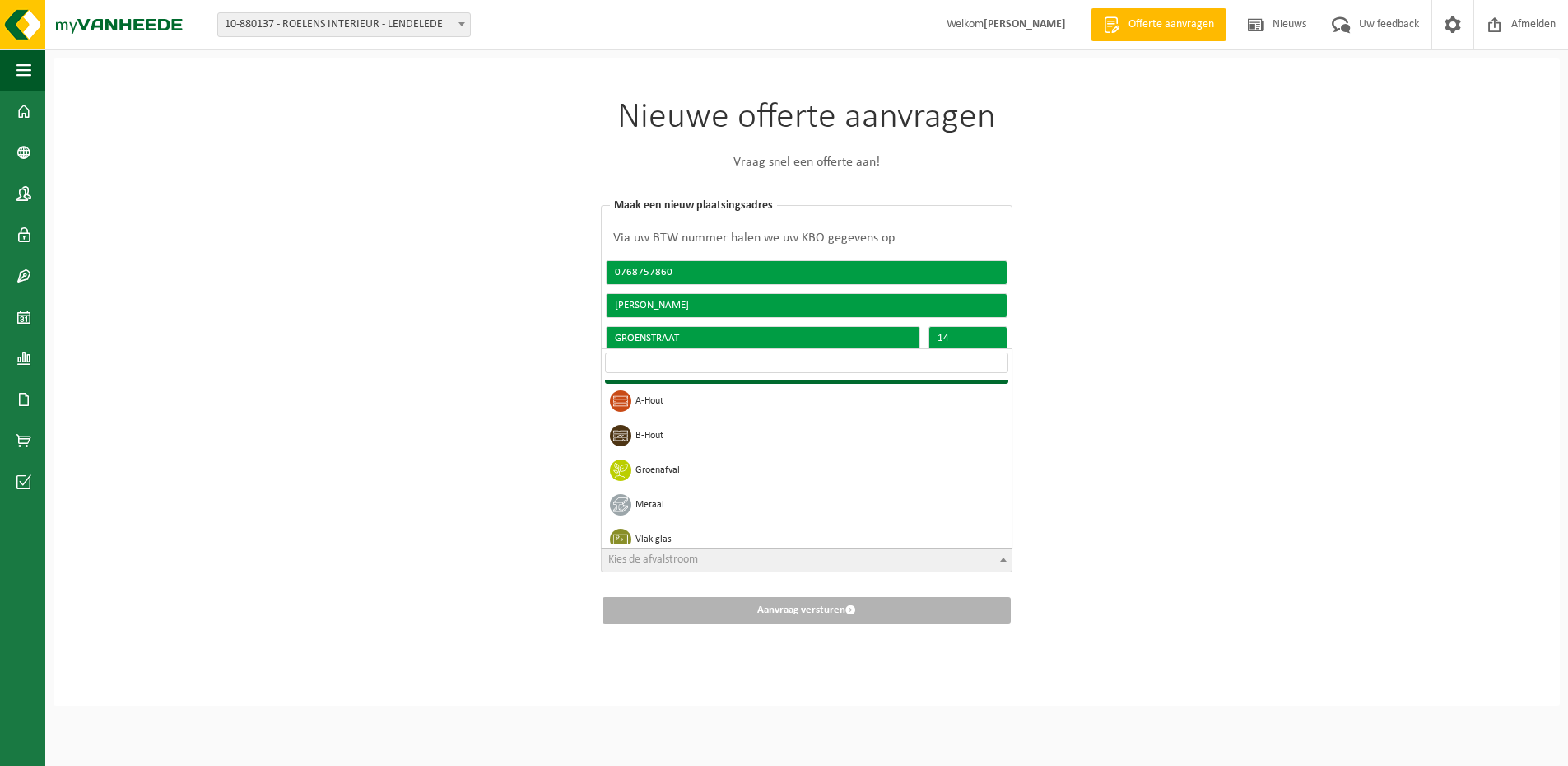
scroll to position [247, 0]
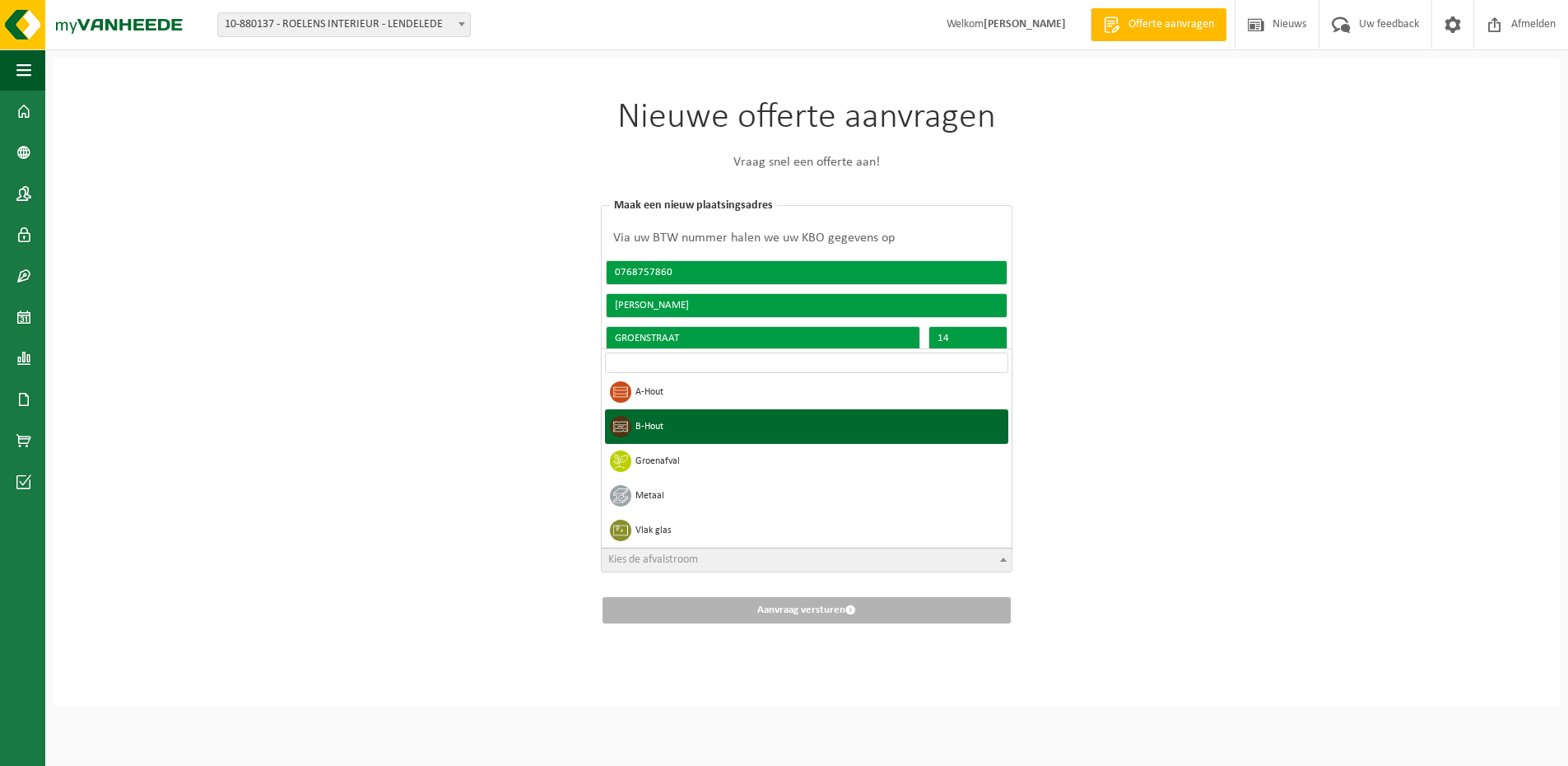
select select "4"
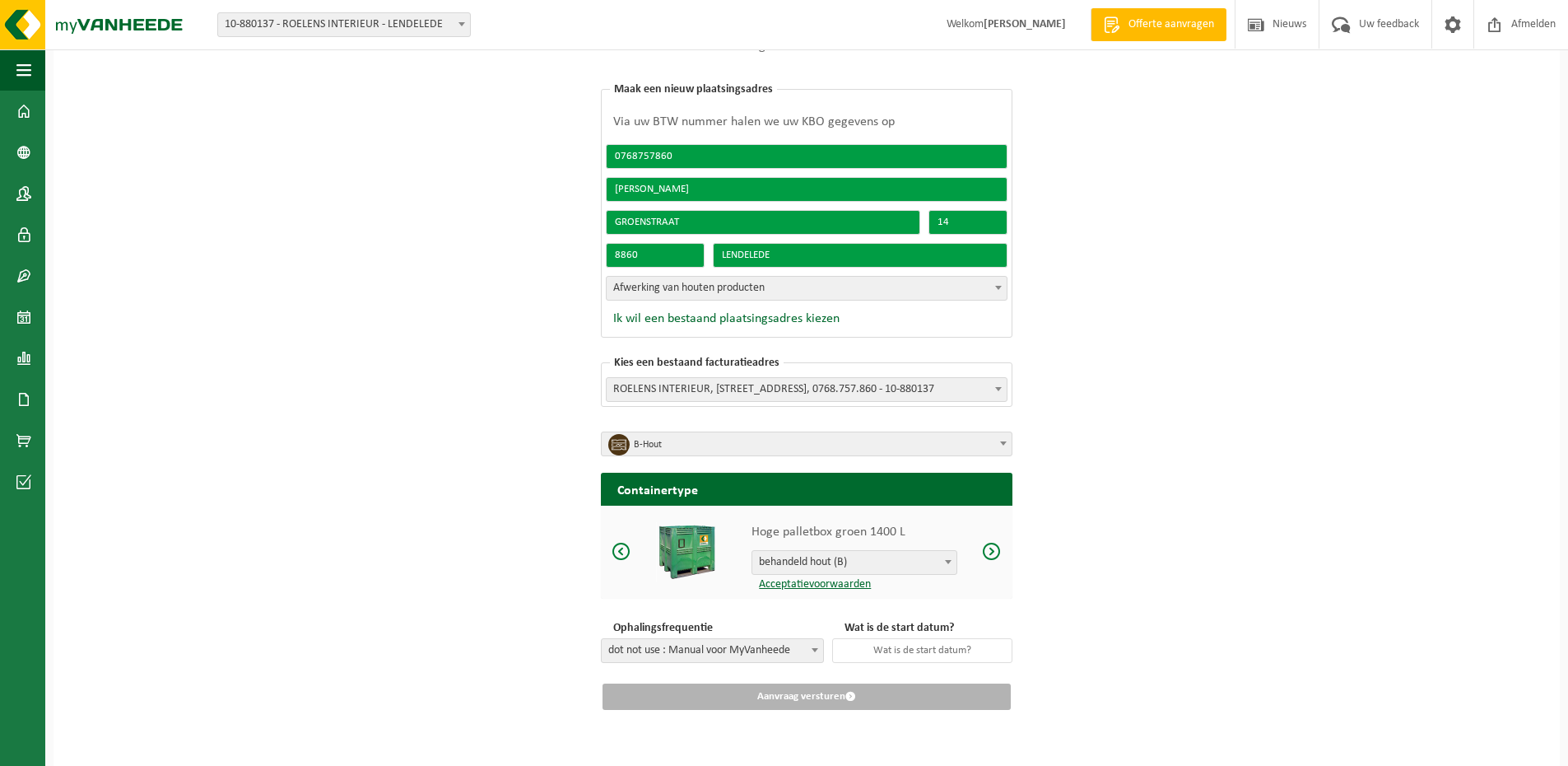
scroll to position [117, 0]
click at [991, 552] on span at bounding box center [992, 549] width 20 height 20
click at [910, 651] on input "text" at bounding box center [922, 650] width 180 height 25
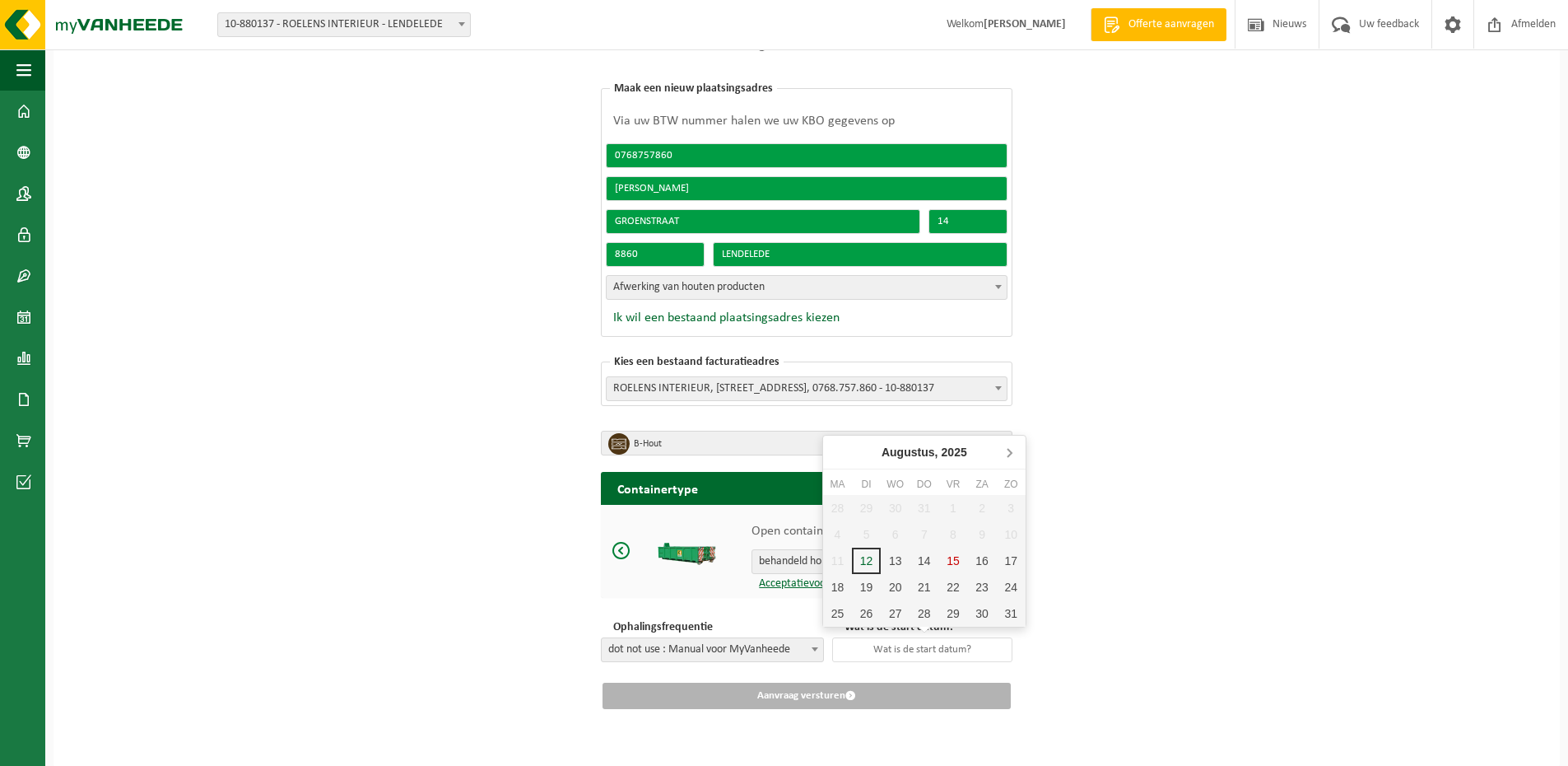
click at [1005, 453] on icon at bounding box center [1009, 452] width 27 height 27
click at [1005, 454] on icon at bounding box center [1009, 452] width 27 height 27
click at [1006, 454] on icon at bounding box center [1009, 452] width 27 height 27
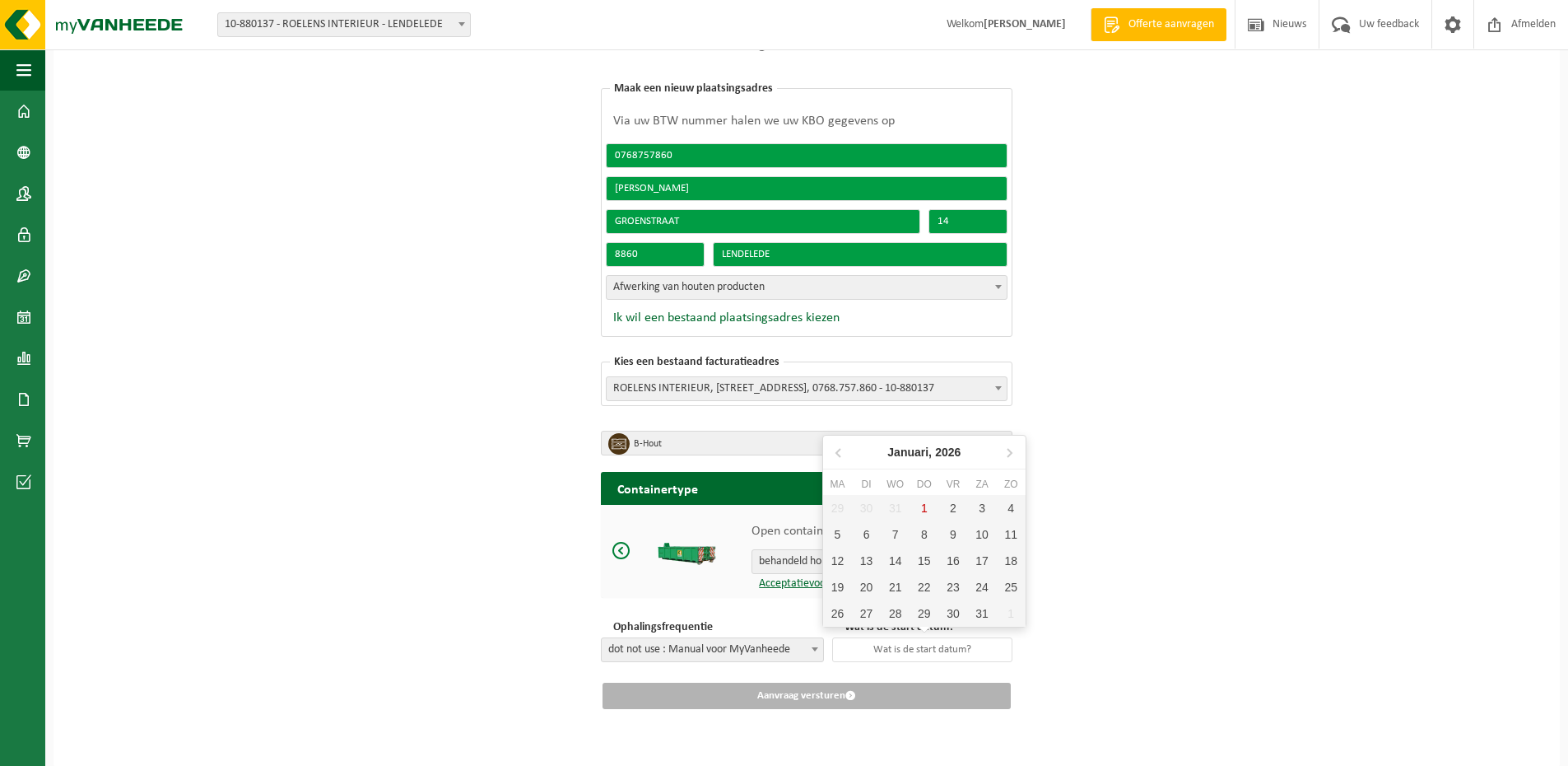
click at [926, 506] on div "29 30 31 1 2 3 4 5 6 7 8 9 10 11 12 13 14 15 16 17 18 19 20 21 22 23 24 25 26 2…" at bounding box center [925, 560] width 202 height 131
click at [947, 506] on div "2" at bounding box center [952, 508] width 28 height 27
type input "2026-01-02"
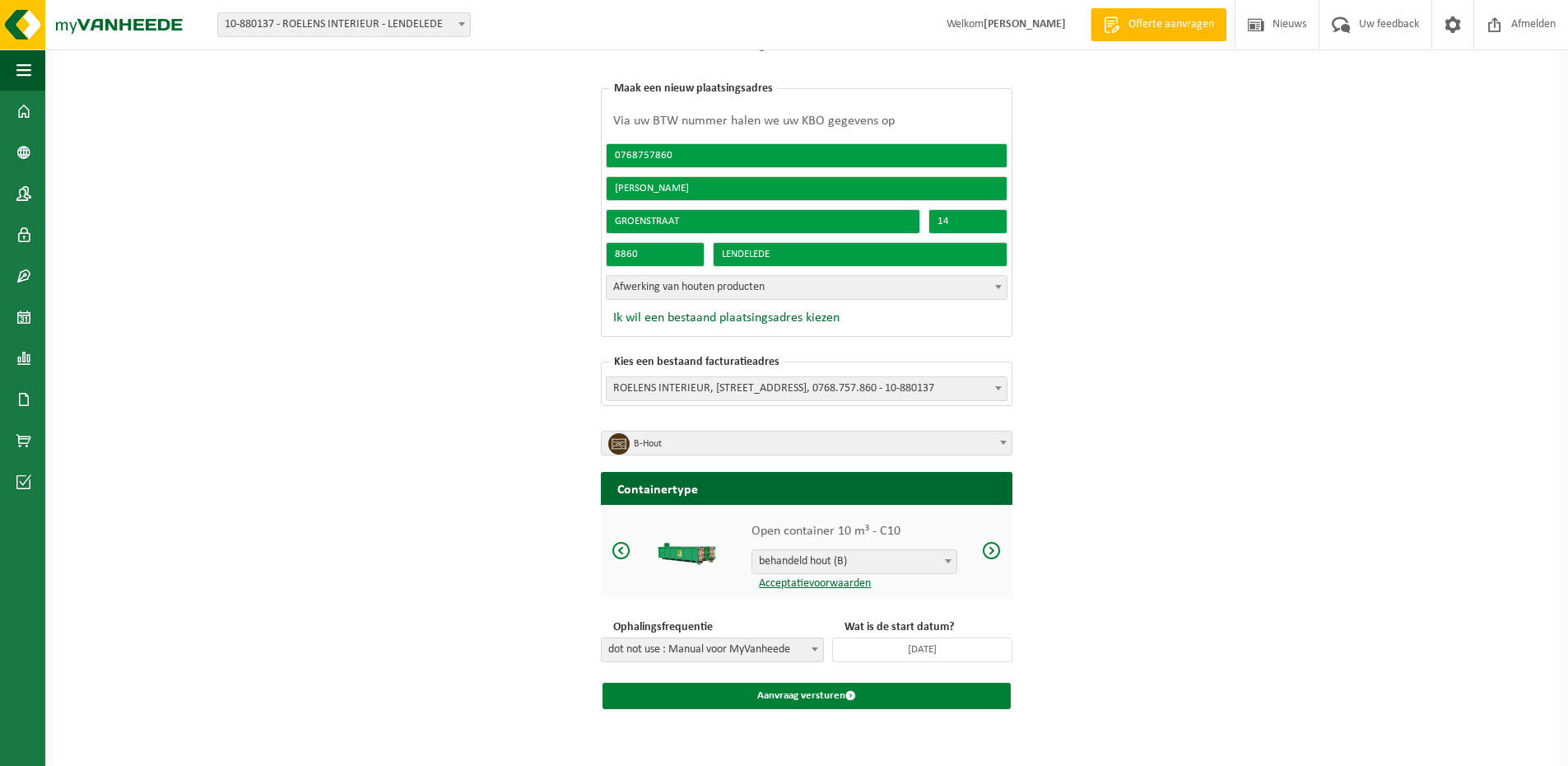
click at [853, 697] on span "submit" at bounding box center [851, 695] width 11 height 11
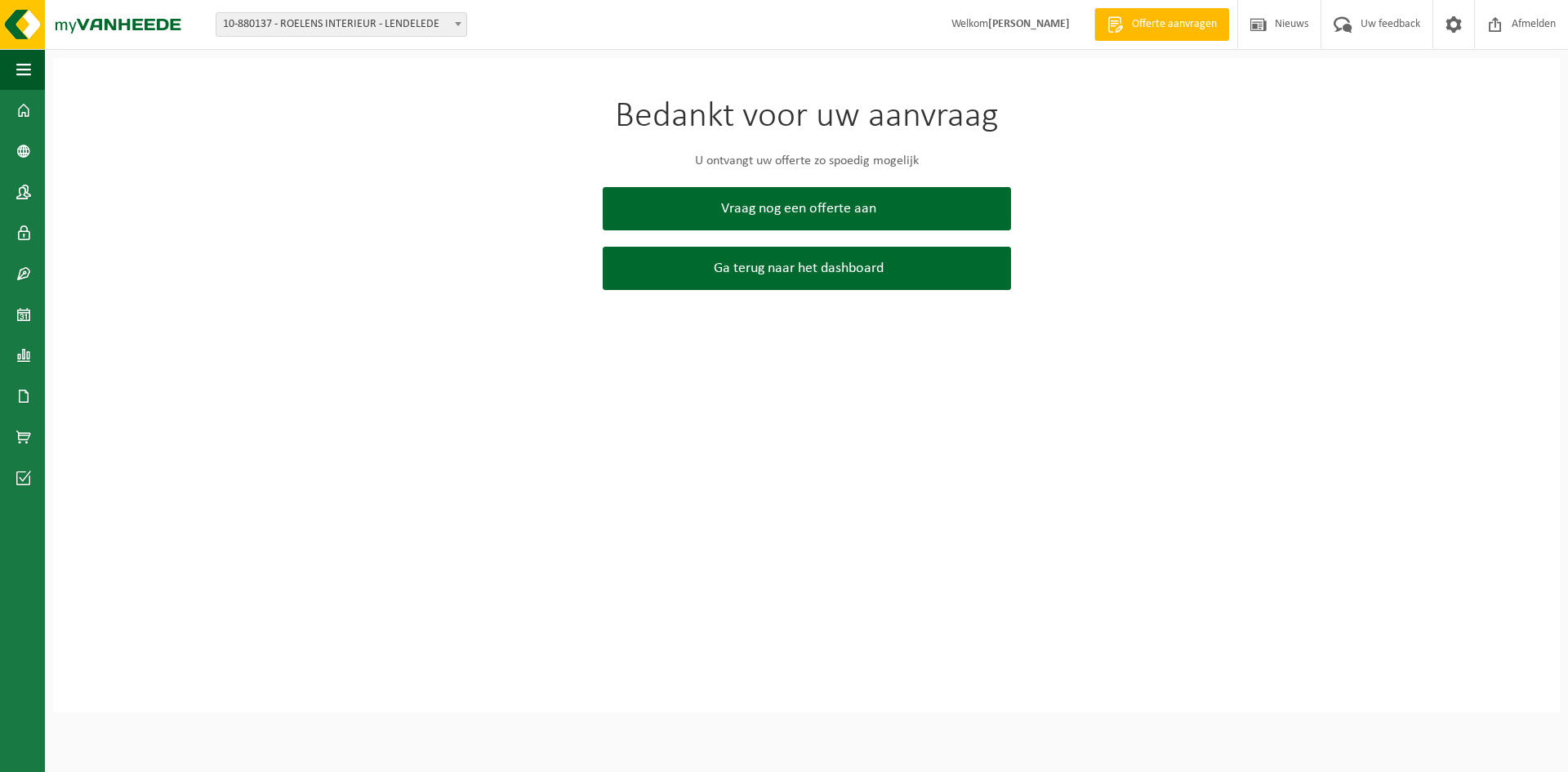
click at [784, 370] on div "Bedankt voor uw aanvraag U ontvangt uw offerte zo spoedig mogelijk Vraag nog ee…" at bounding box center [806, 385] width 1506 height 654
